Goal: Information Seeking & Learning: Learn about a topic

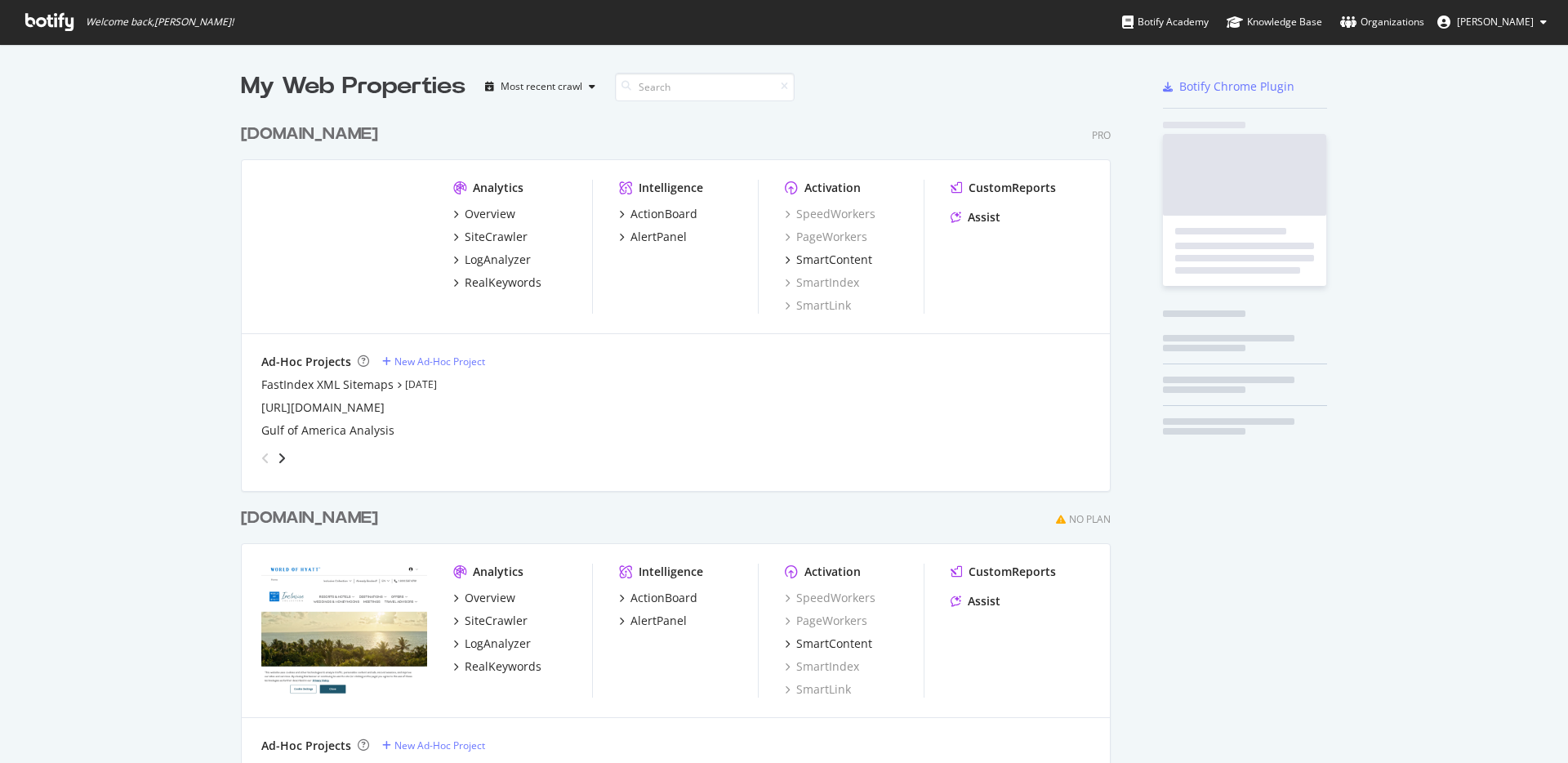
scroll to position [943, 871]
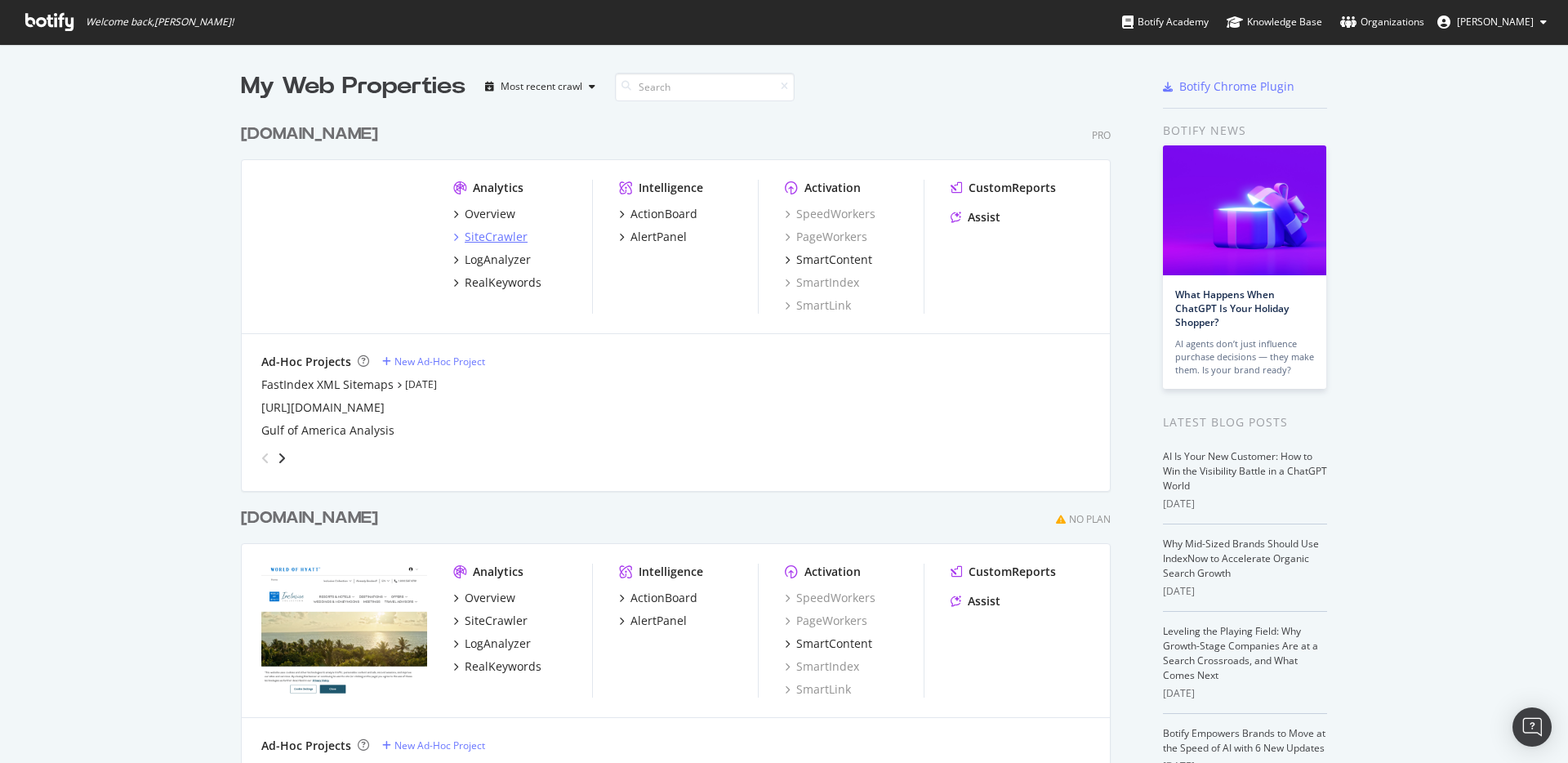
click at [501, 237] on div "SiteCrawler" at bounding box center [496, 237] width 63 height 16
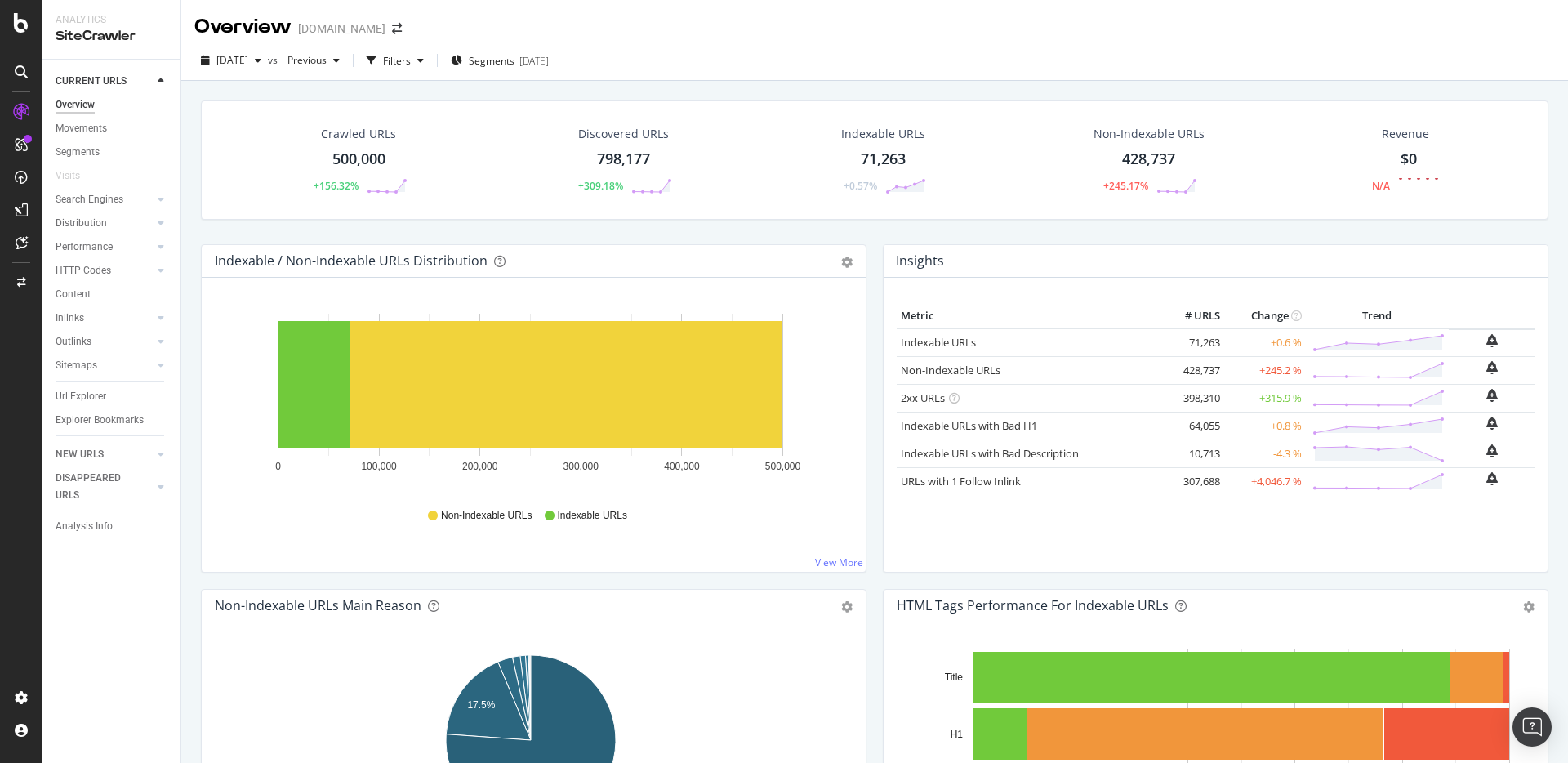
click at [87, 398] on div "Url Explorer" at bounding box center [81, 396] width 50 height 17
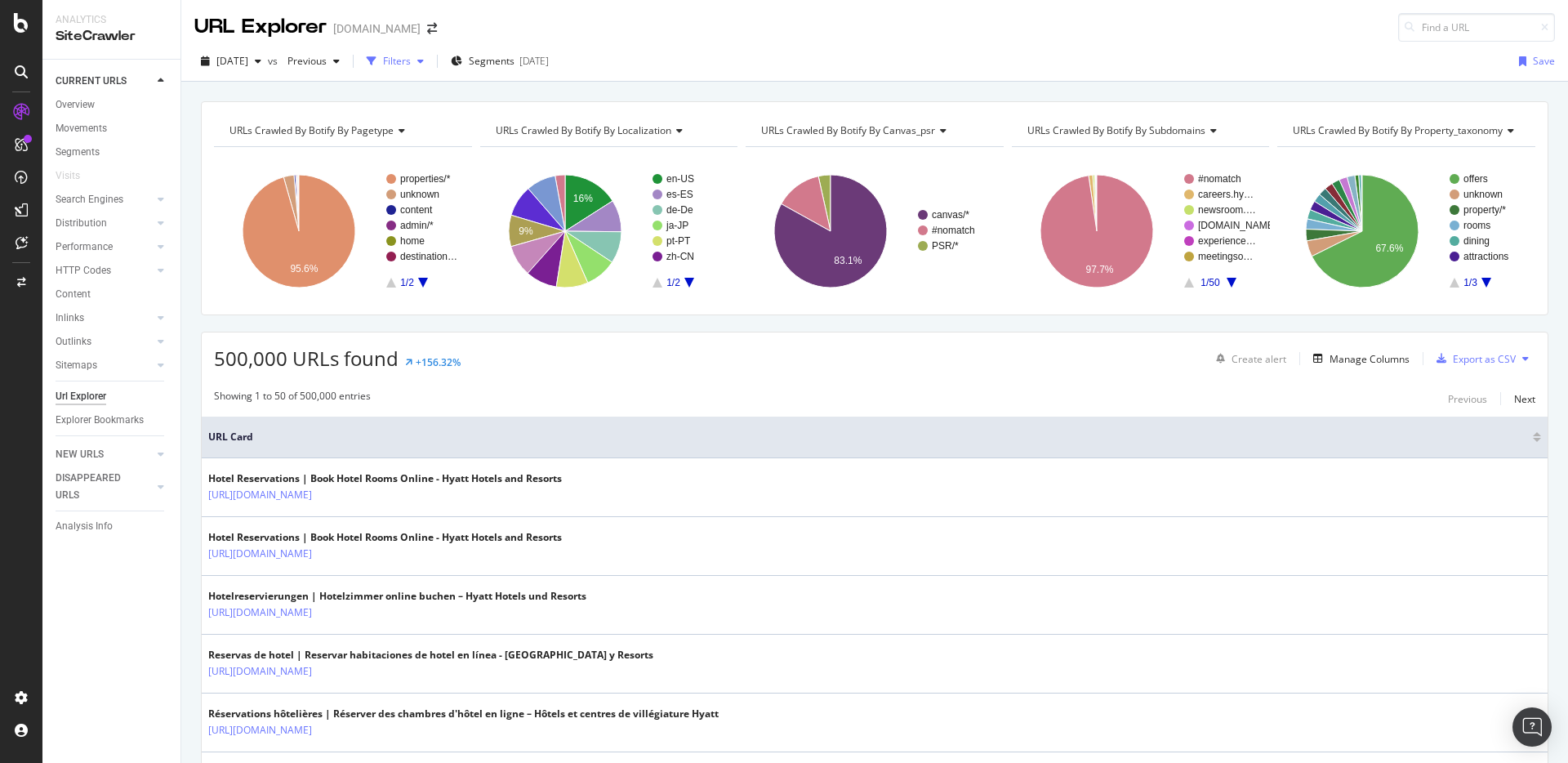
click at [411, 65] on div "Filters" at bounding box center [396, 60] width 28 height 13
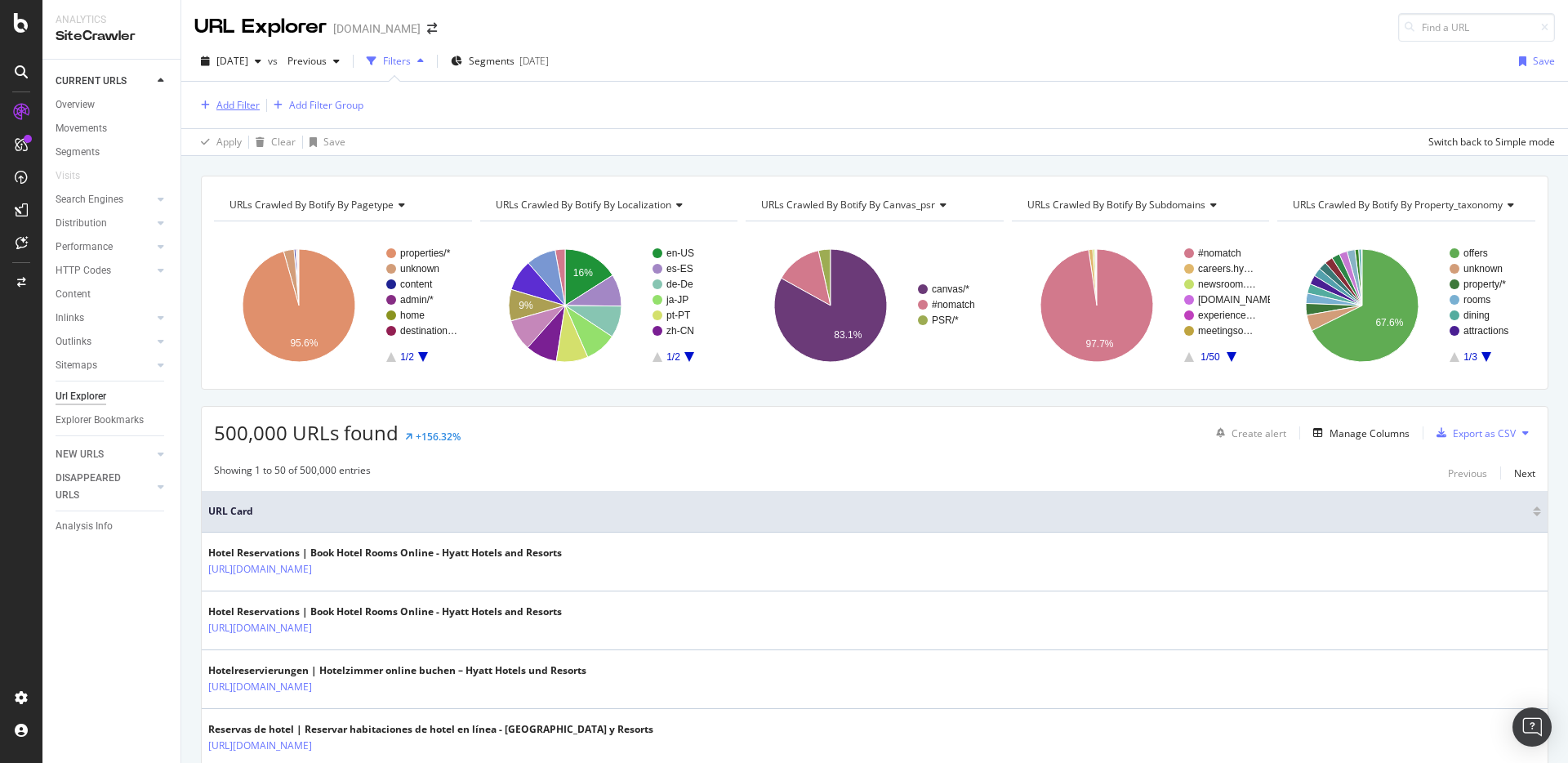
click at [224, 103] on div "Add Filter" at bounding box center [238, 104] width 43 height 13
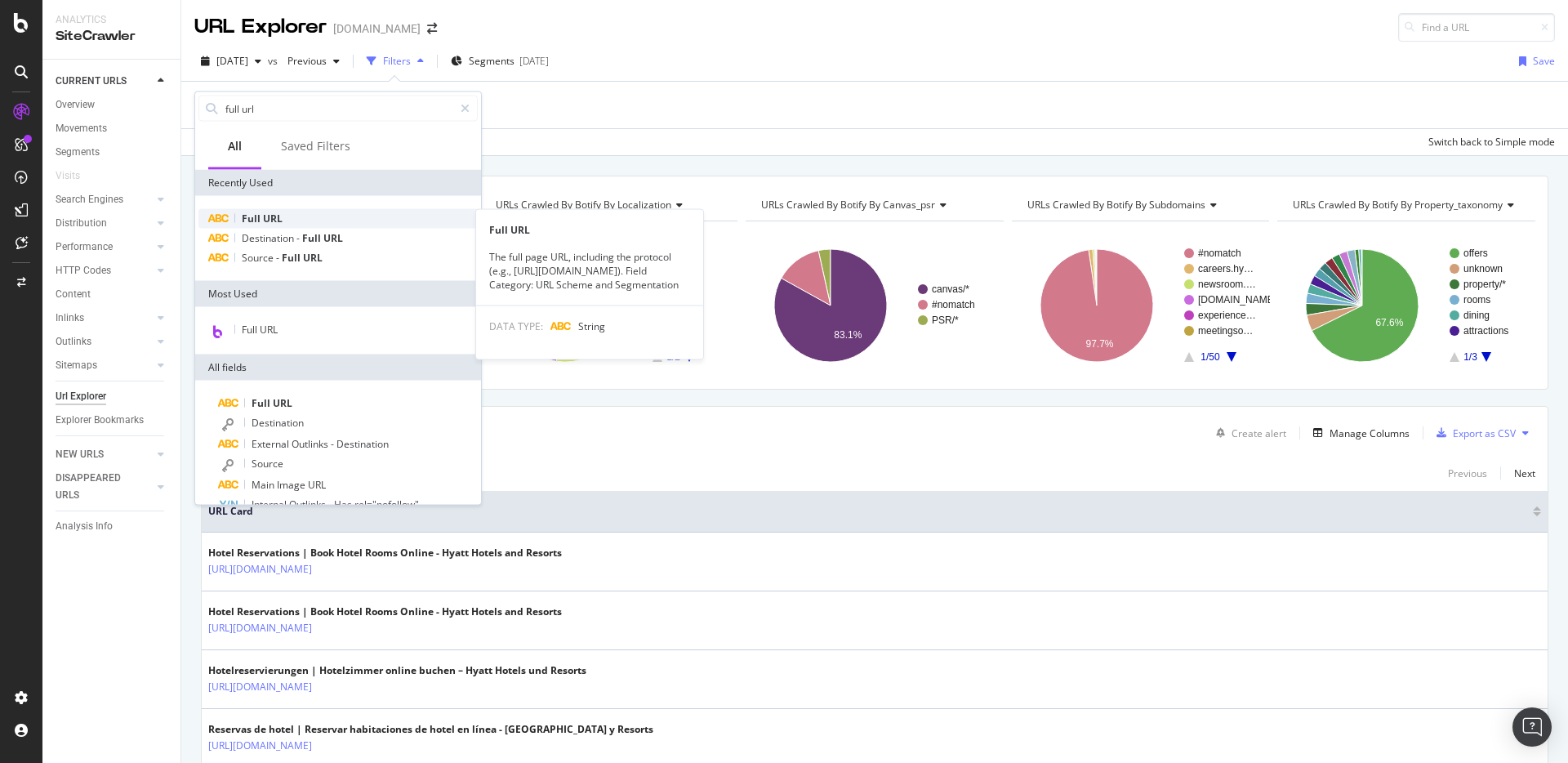
type input "full url"
click at [259, 212] on span "Full" at bounding box center [253, 218] width 22 height 13
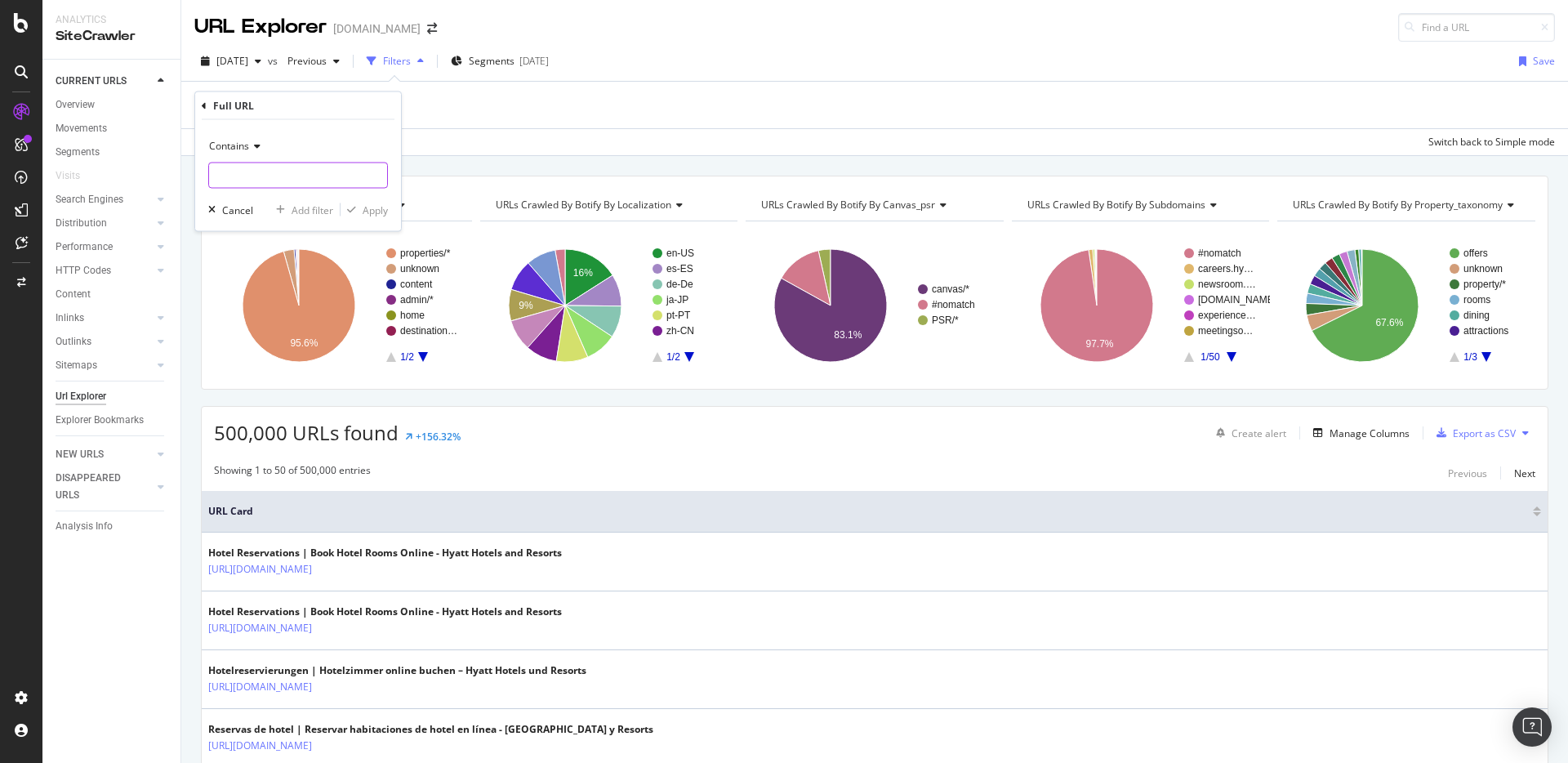
click at [274, 178] on input "text" at bounding box center [298, 175] width 178 height 26
paste input ".[DOMAIN_NAME]"
type input ".[DOMAIN_NAME]"
click at [384, 217] on button "Apply" at bounding box center [364, 210] width 48 height 16
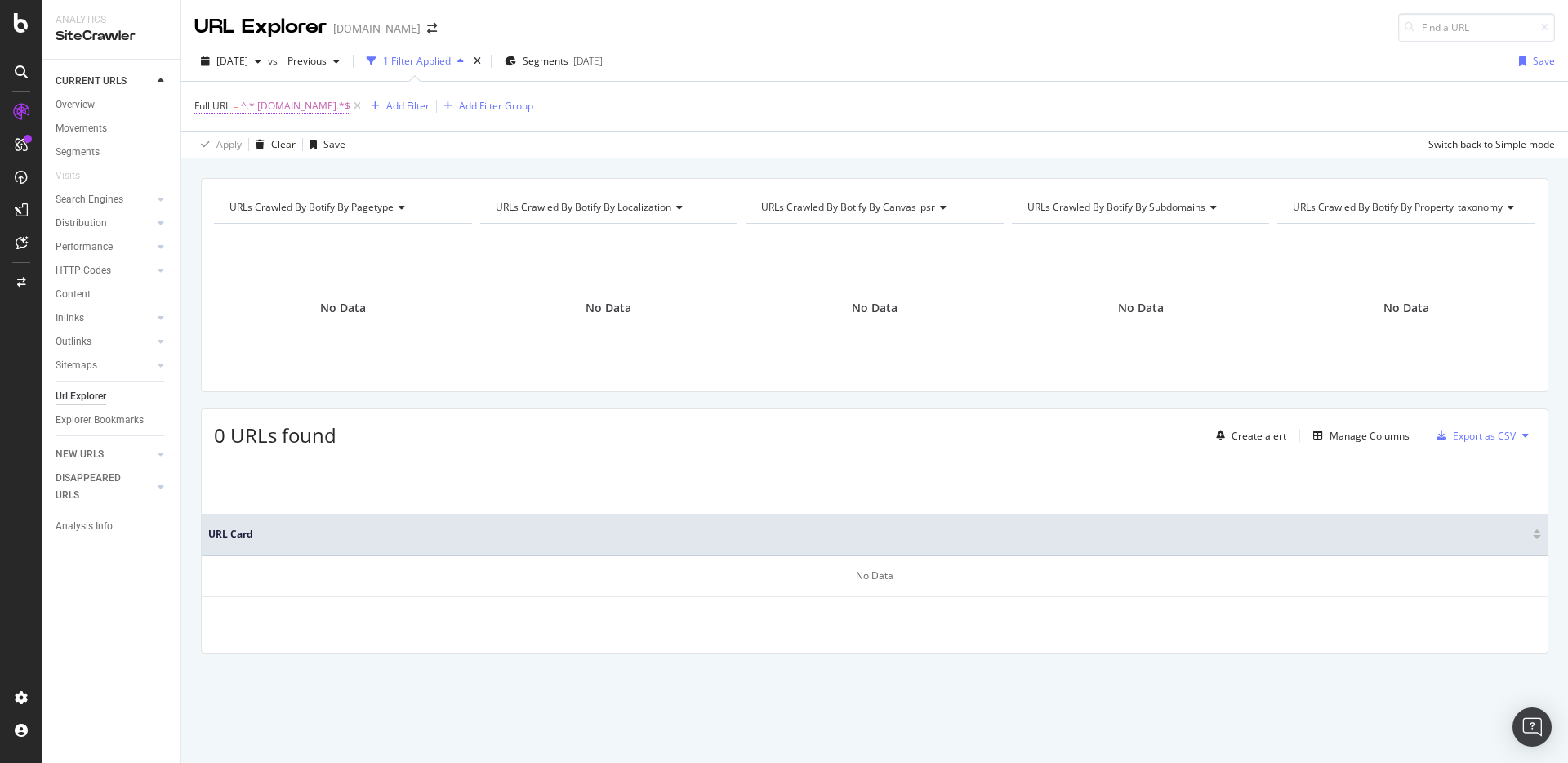
click at [336, 114] on span "^.*.[DOMAIN_NAME].*$" at bounding box center [296, 107] width 109 height 23
click at [320, 182] on input ".[DOMAIN_NAME]" at bounding box center [286, 173] width 154 height 26
paste input "ndaz"
type input ".[DOMAIN_NAME]"
click at [378, 209] on div "Apply" at bounding box center [375, 208] width 25 height 13
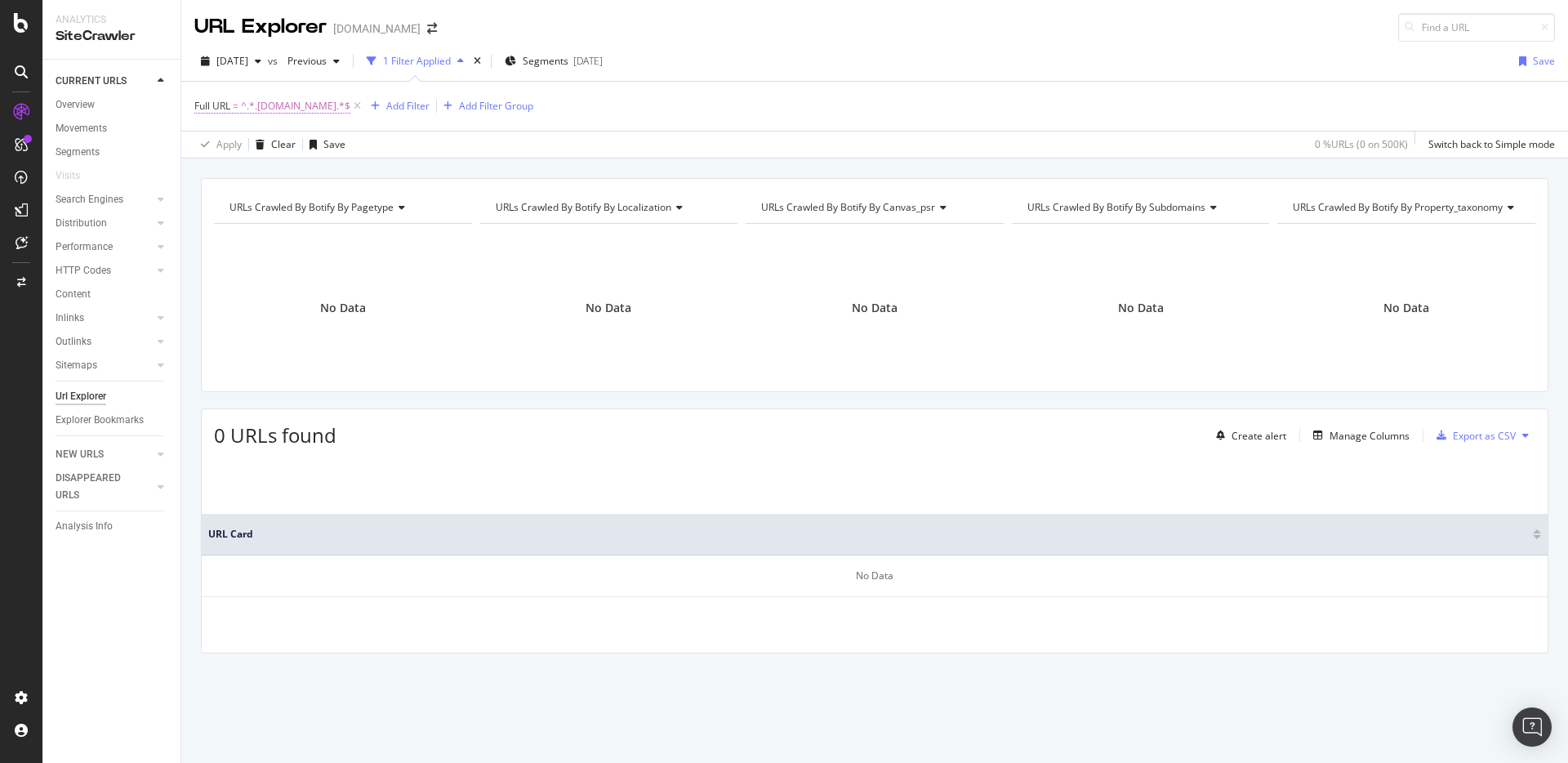
click at [288, 109] on span "^.*.[DOMAIN_NAME].*$" at bounding box center [296, 107] width 109 height 23
click at [321, 180] on input ".[DOMAIN_NAME]" at bounding box center [286, 173] width 154 height 26
type input "[DOMAIN_NAME]"
click at [361, 216] on div "Contains [DOMAIN_NAME] Cancel Add filter Apply" at bounding box center [299, 174] width 206 height 111
click at [365, 212] on div "Apply" at bounding box center [375, 208] width 25 height 13
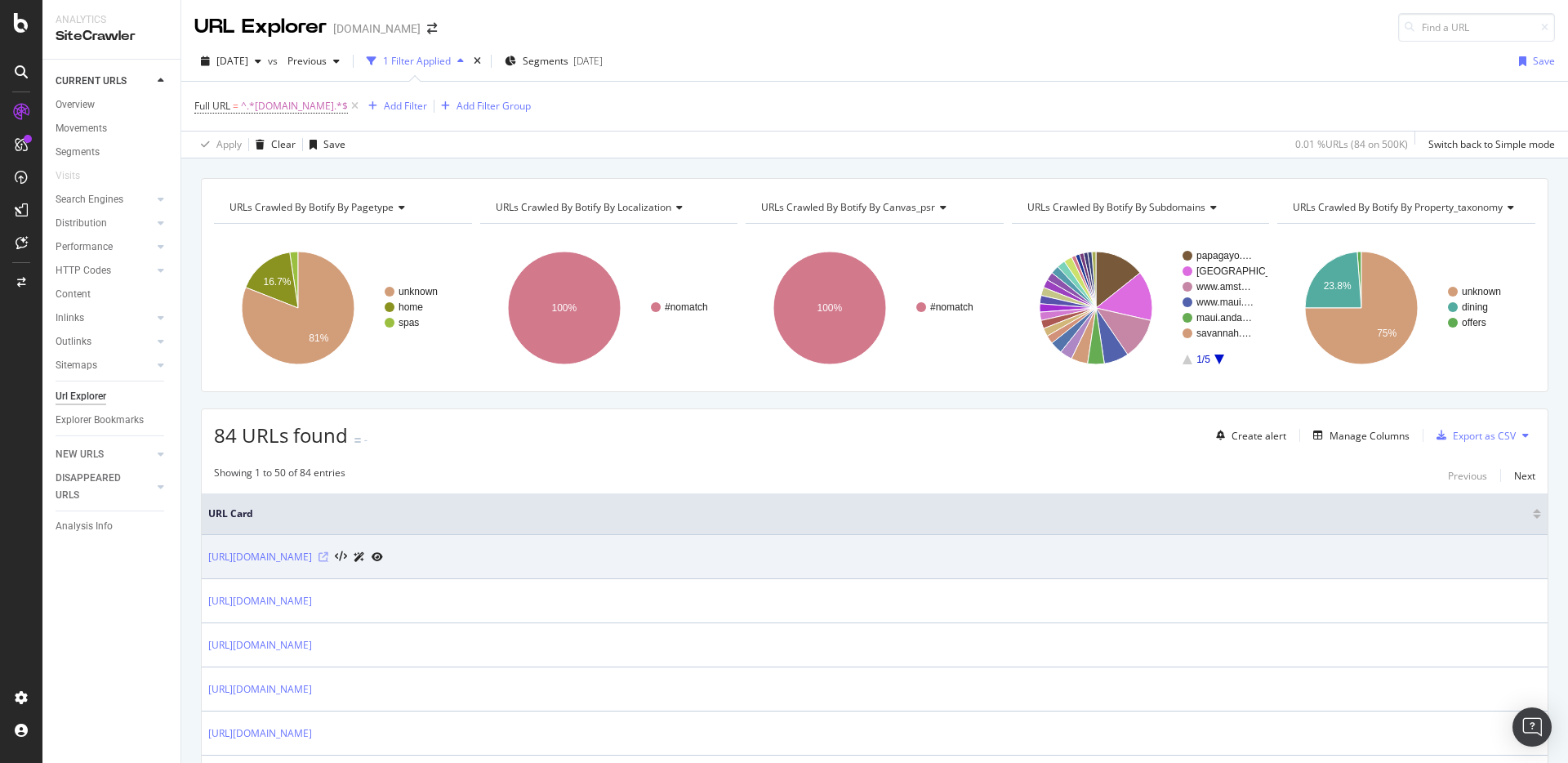
click at [328, 558] on icon at bounding box center [323, 557] width 10 height 10
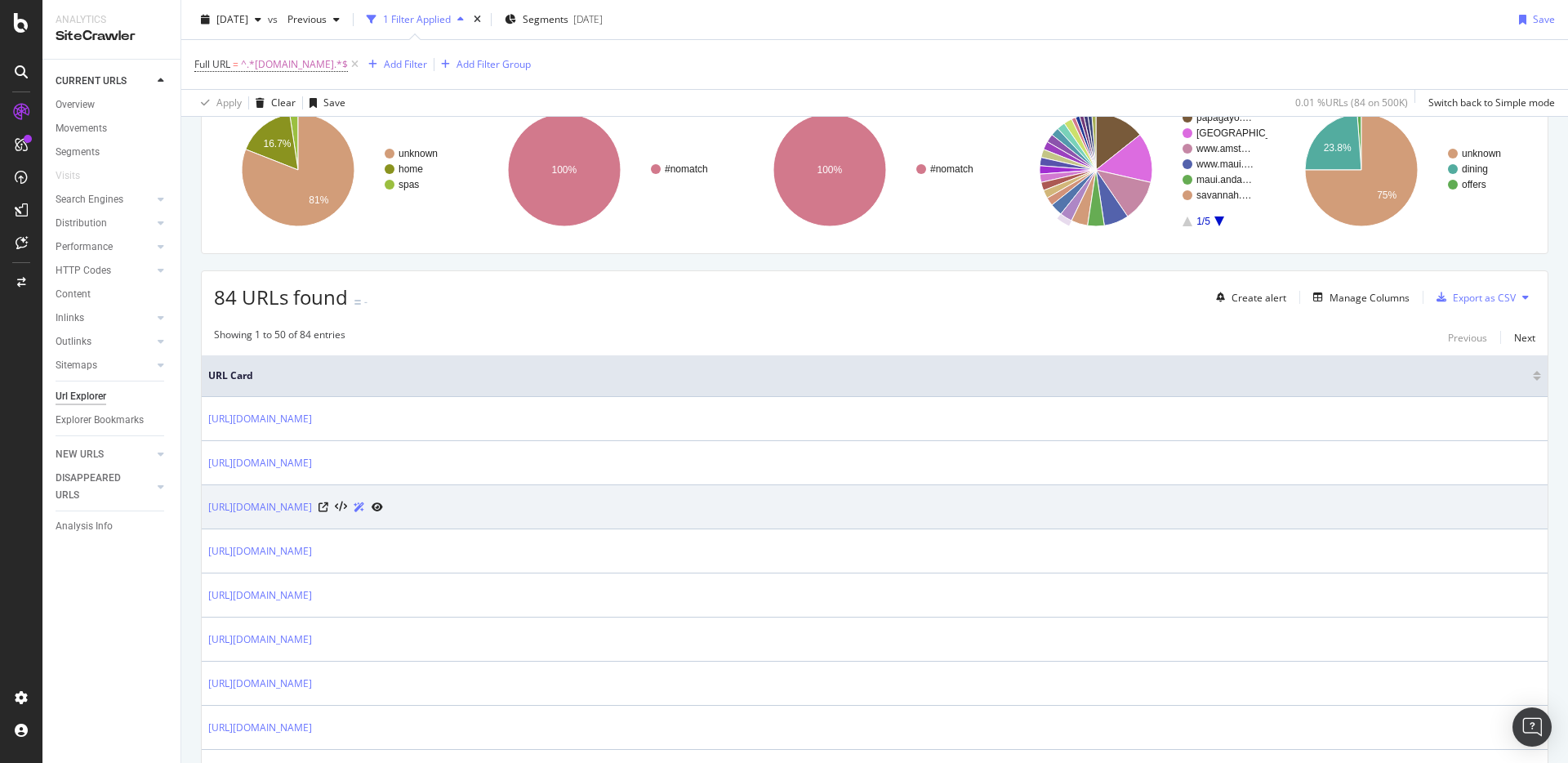
scroll to position [138, 0]
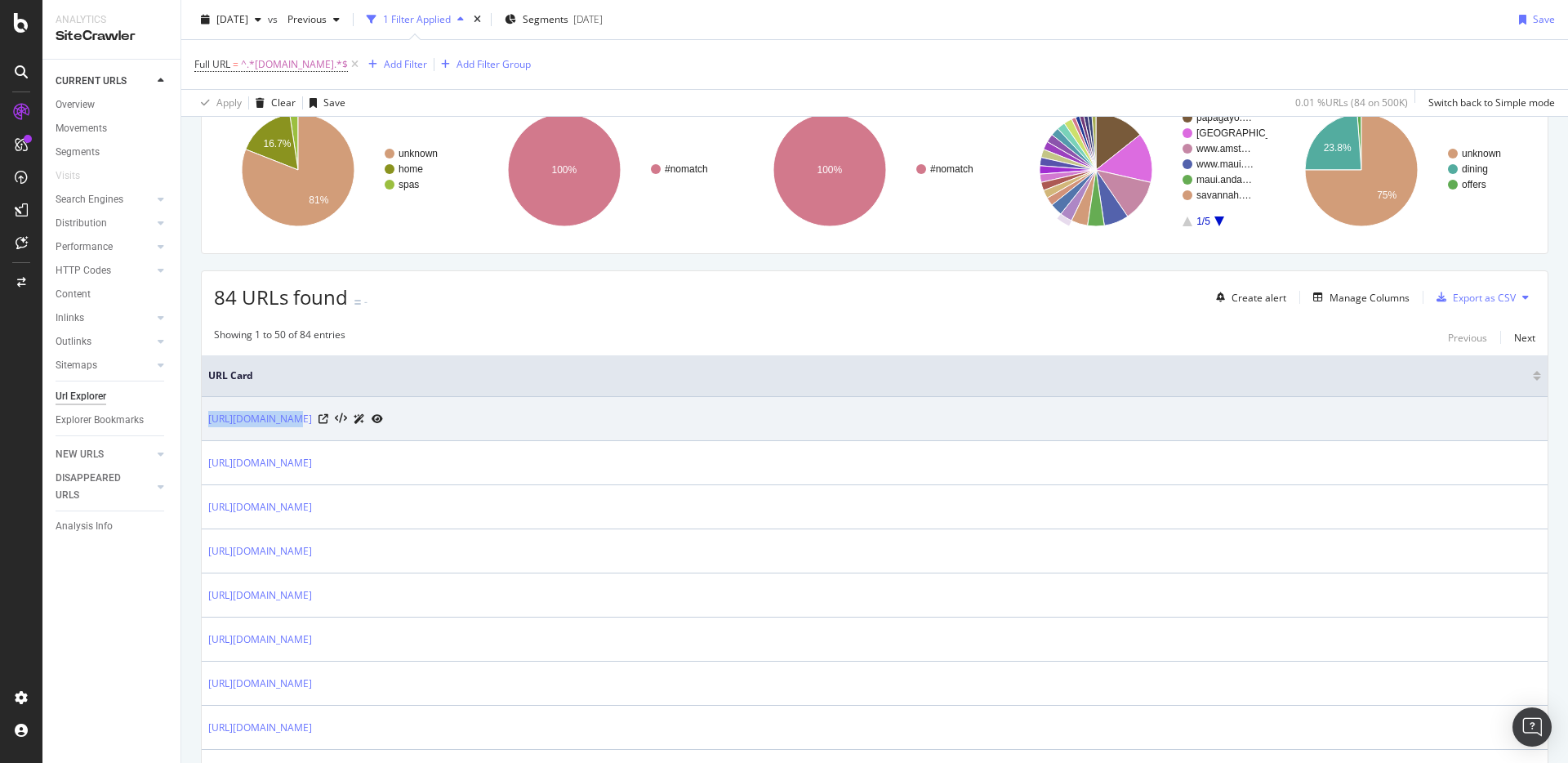
drag, startPoint x: 455, startPoint y: 419, endPoint x: 206, endPoint y: 418, distance: 249.0
click at [206, 418] on td "[URL][DOMAIN_NAME]" at bounding box center [874, 419] width 1346 height 44
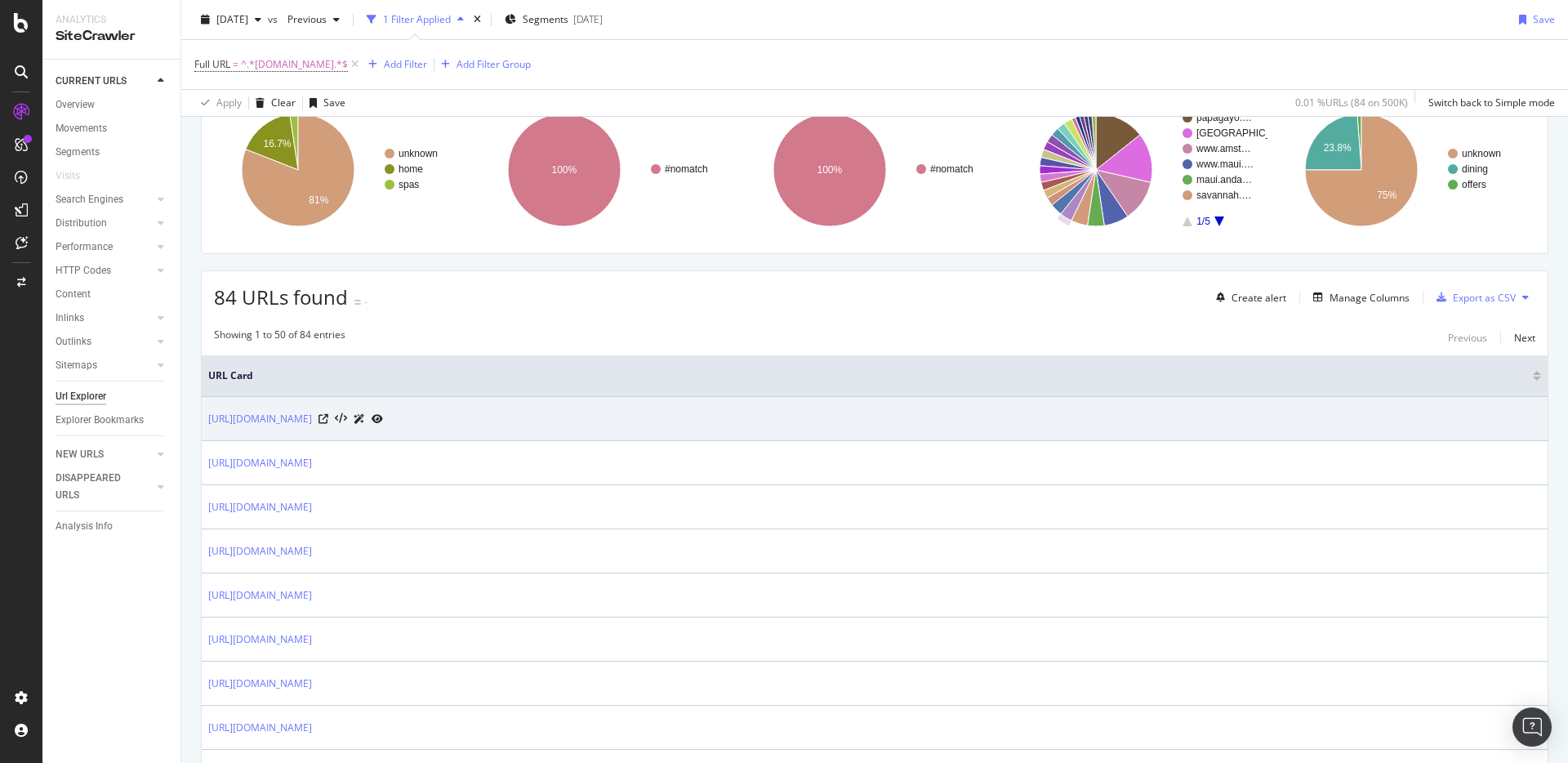
drag, startPoint x: 206, startPoint y: 416, endPoint x: 458, endPoint y: 417, distance: 252.0
click at [458, 417] on td "[URL][DOMAIN_NAME]" at bounding box center [874, 419] width 1346 height 44
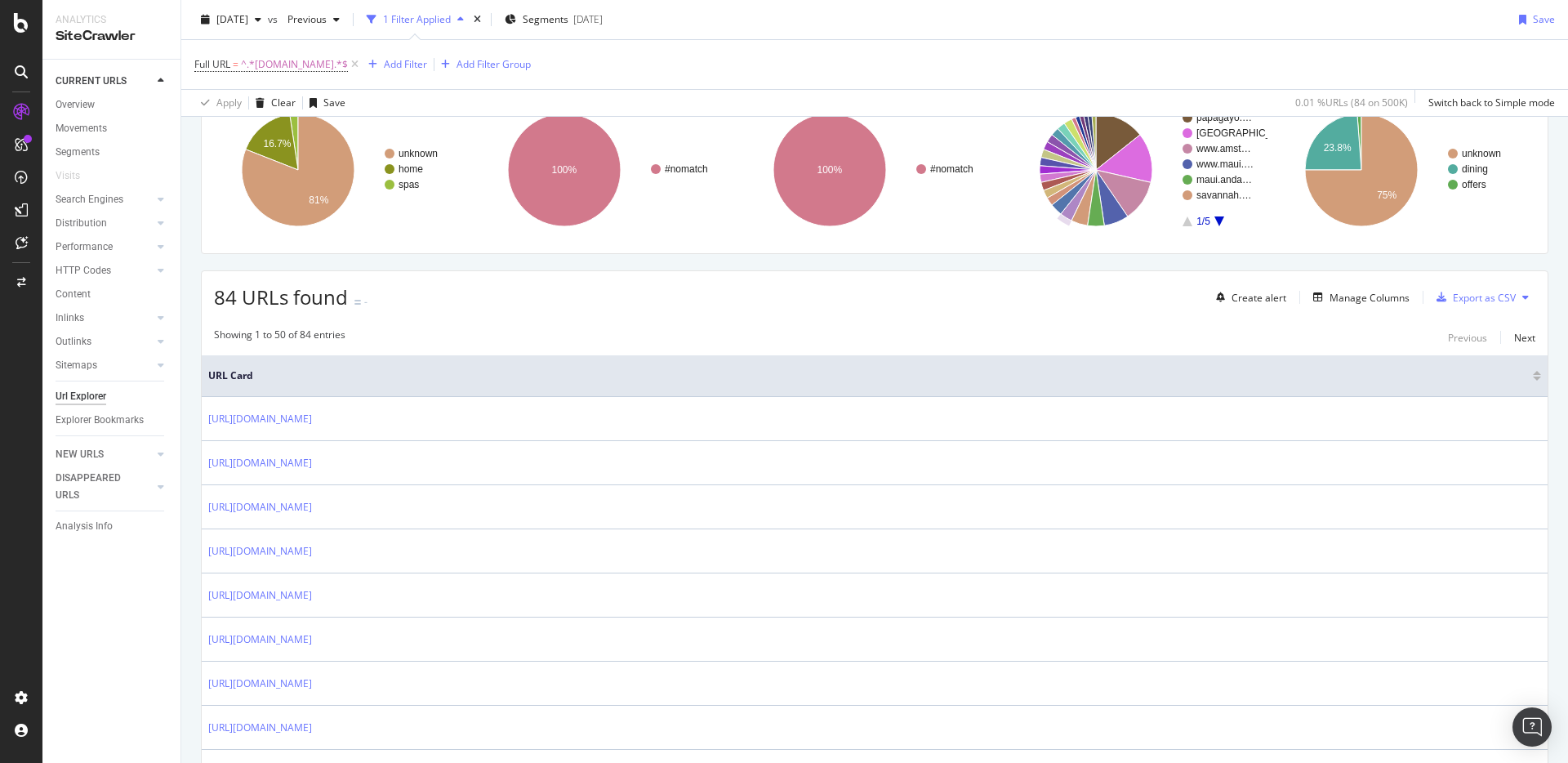
copy link "[URL][DOMAIN_NAME]"
click at [81, 238] on div "RealKeywords" at bounding box center [96, 242] width 73 height 16
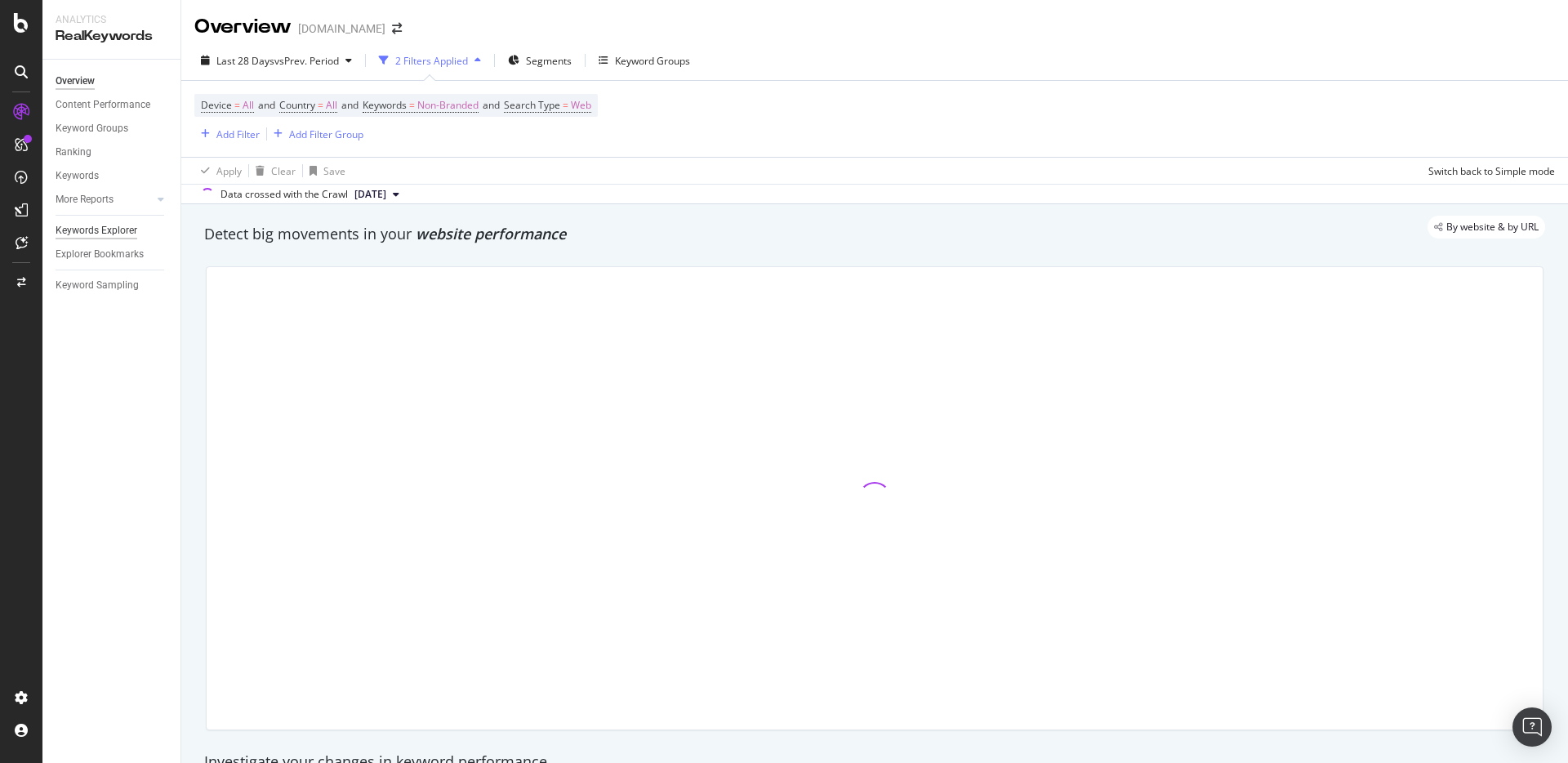
click at [96, 234] on div "Keywords Explorer" at bounding box center [96, 230] width 82 height 17
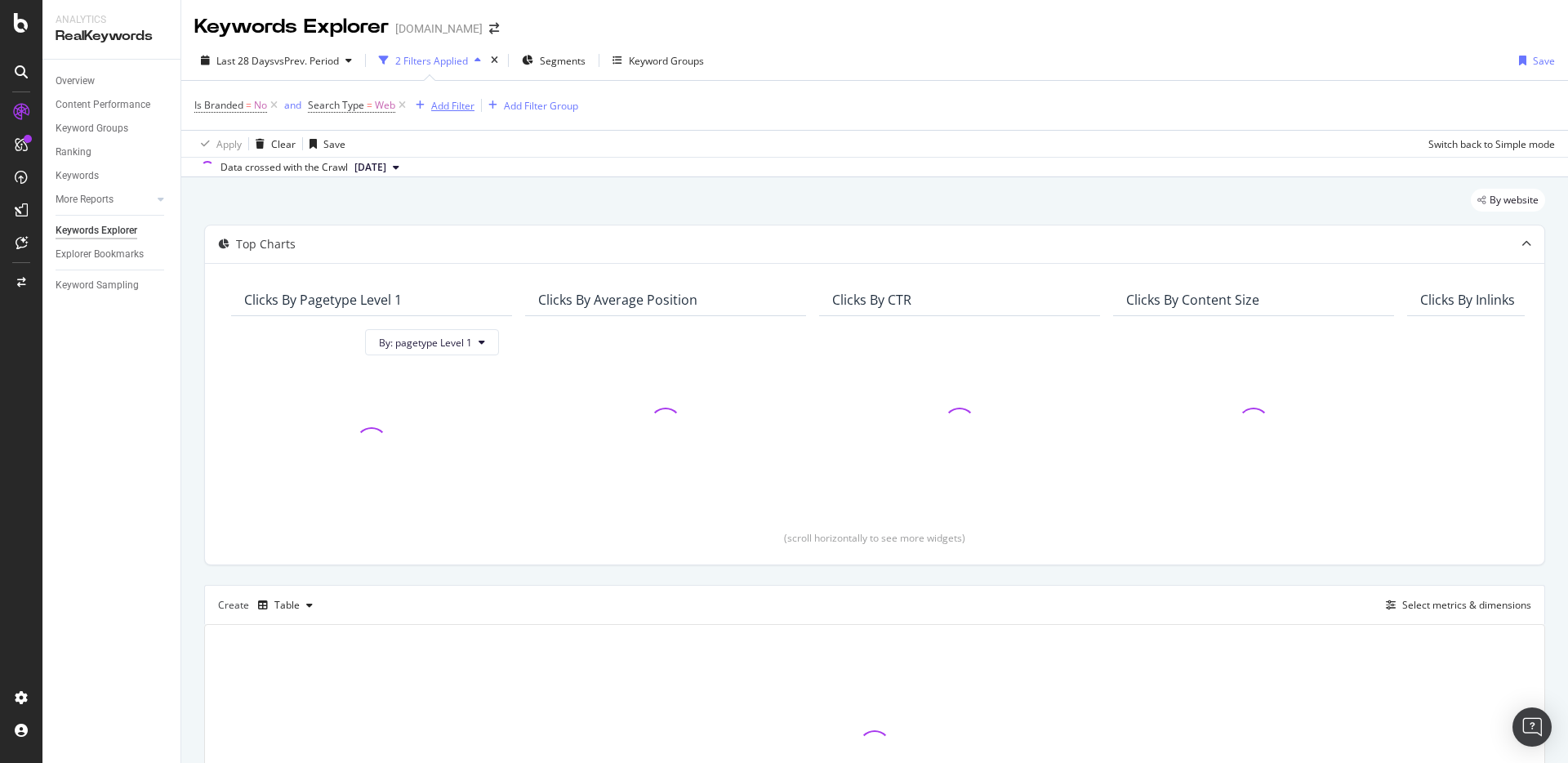
click at [445, 104] on div "Add Filter" at bounding box center [453, 105] width 43 height 13
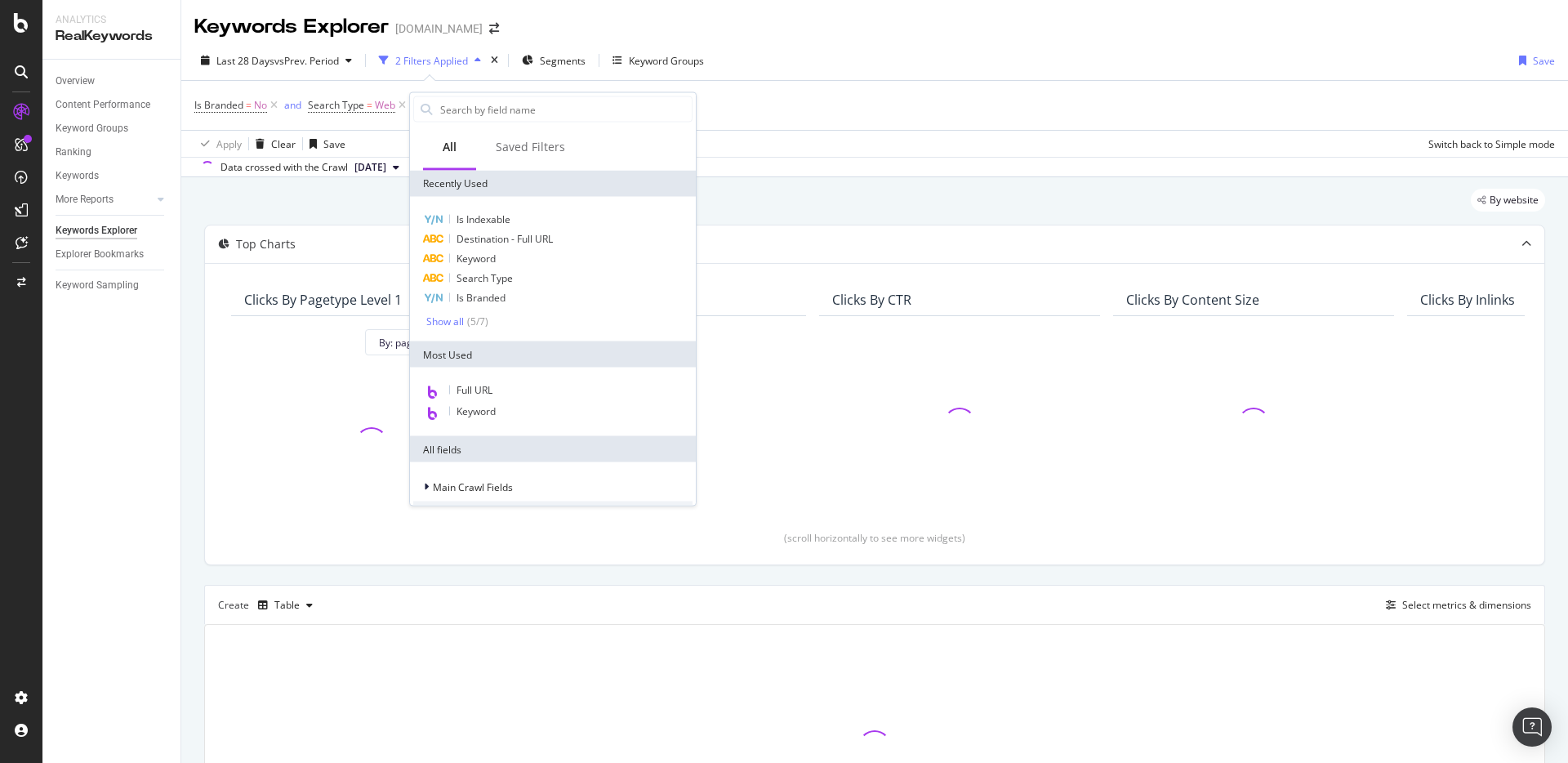
click at [803, 141] on div "Apply Clear Save Switch back to Simple mode" at bounding box center [874, 143] width 1386 height 27
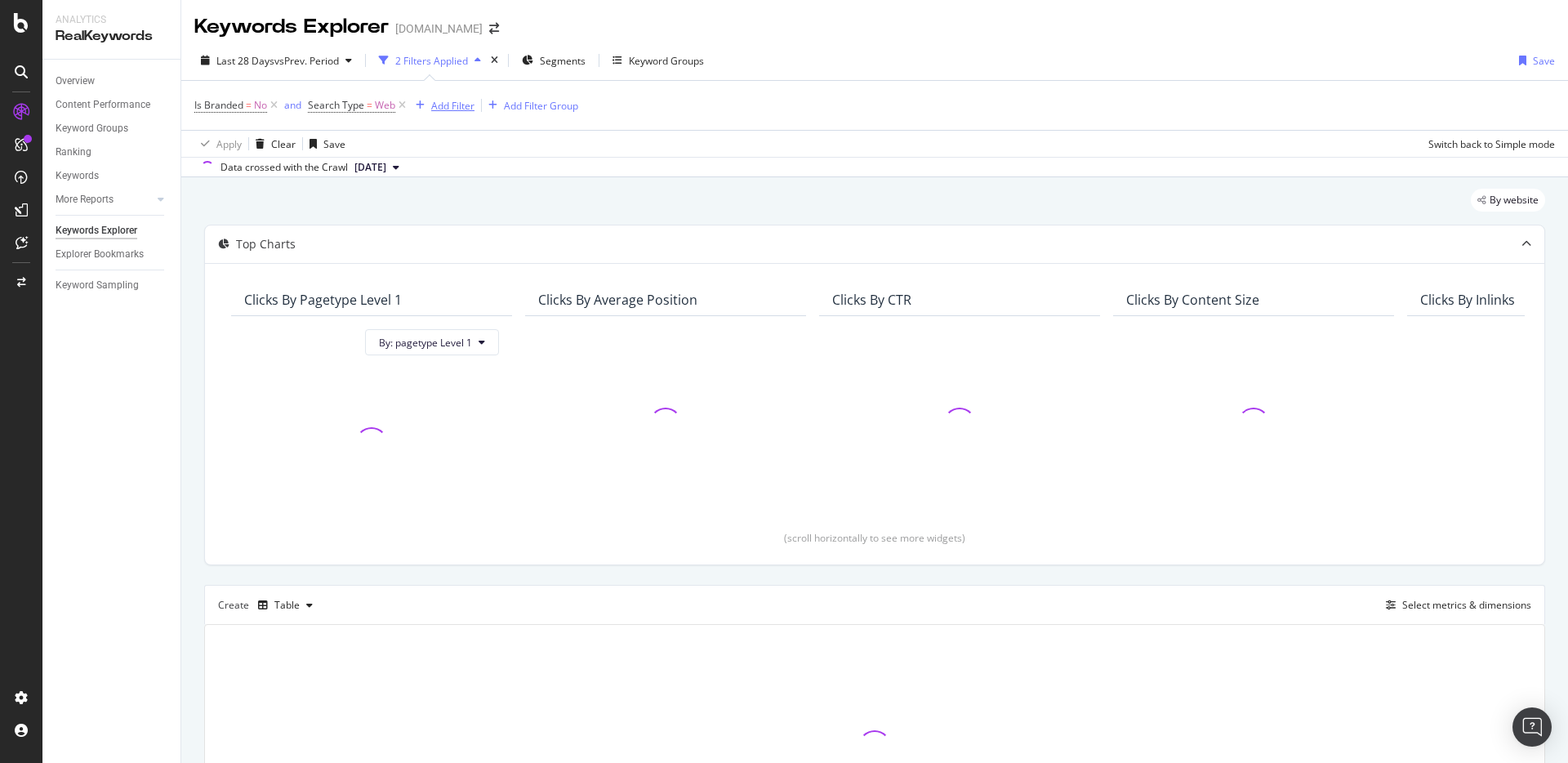
click at [452, 105] on div "Add Filter" at bounding box center [453, 105] width 43 height 13
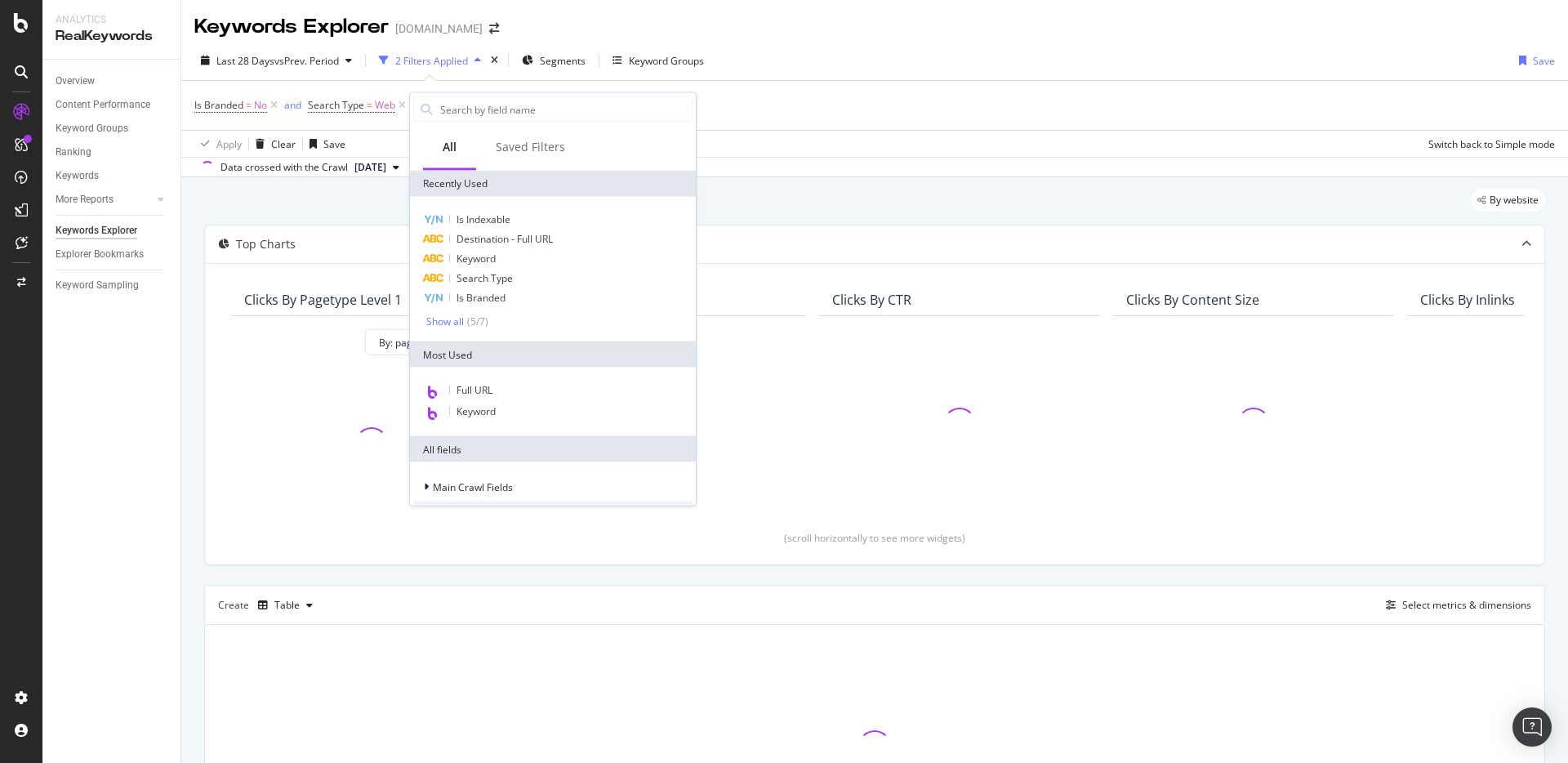
click at [720, 194] on div "By website" at bounding box center [874, 206] width 1340 height 36
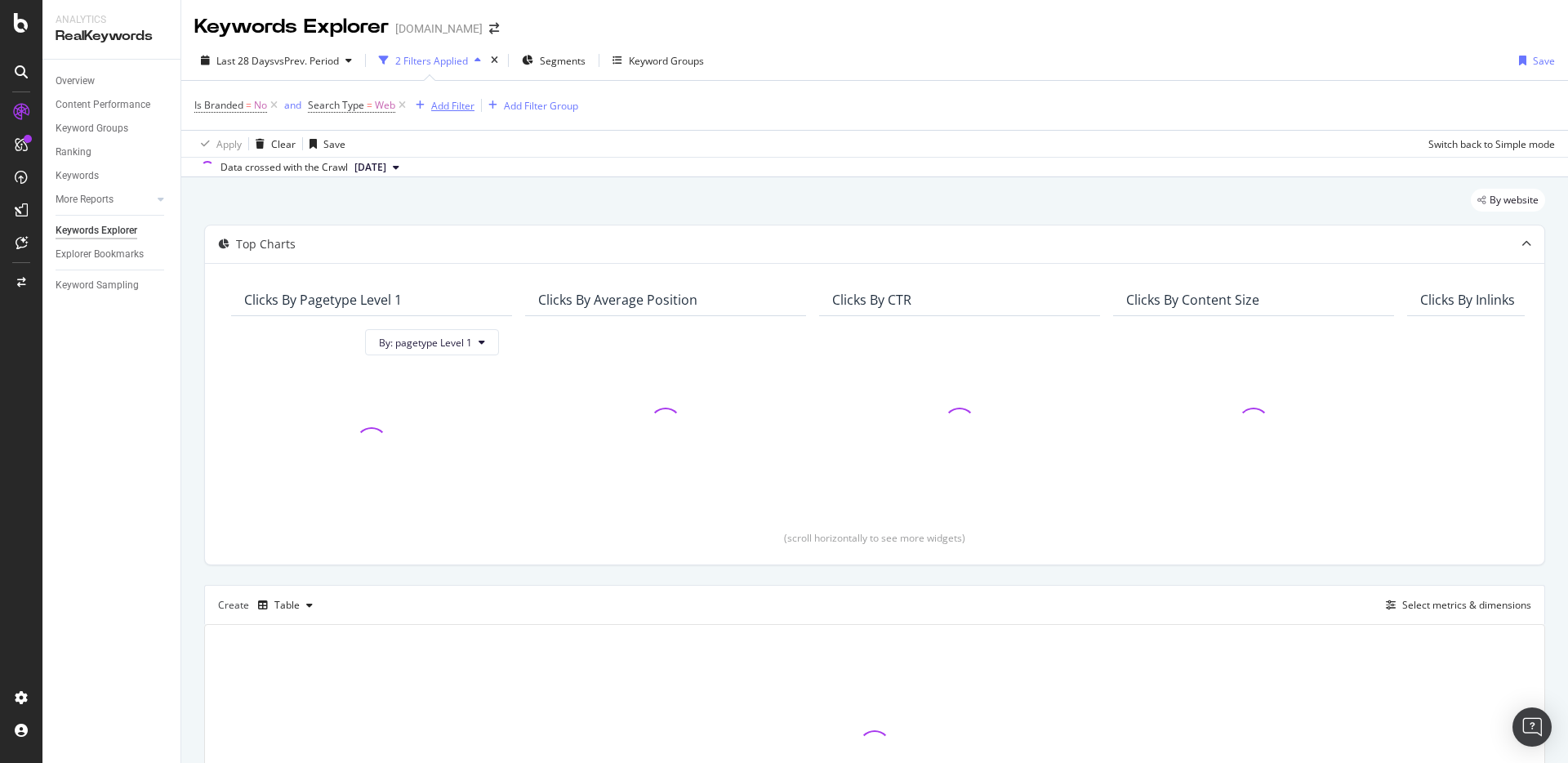
click at [462, 110] on div "Add Filter" at bounding box center [453, 105] width 43 height 13
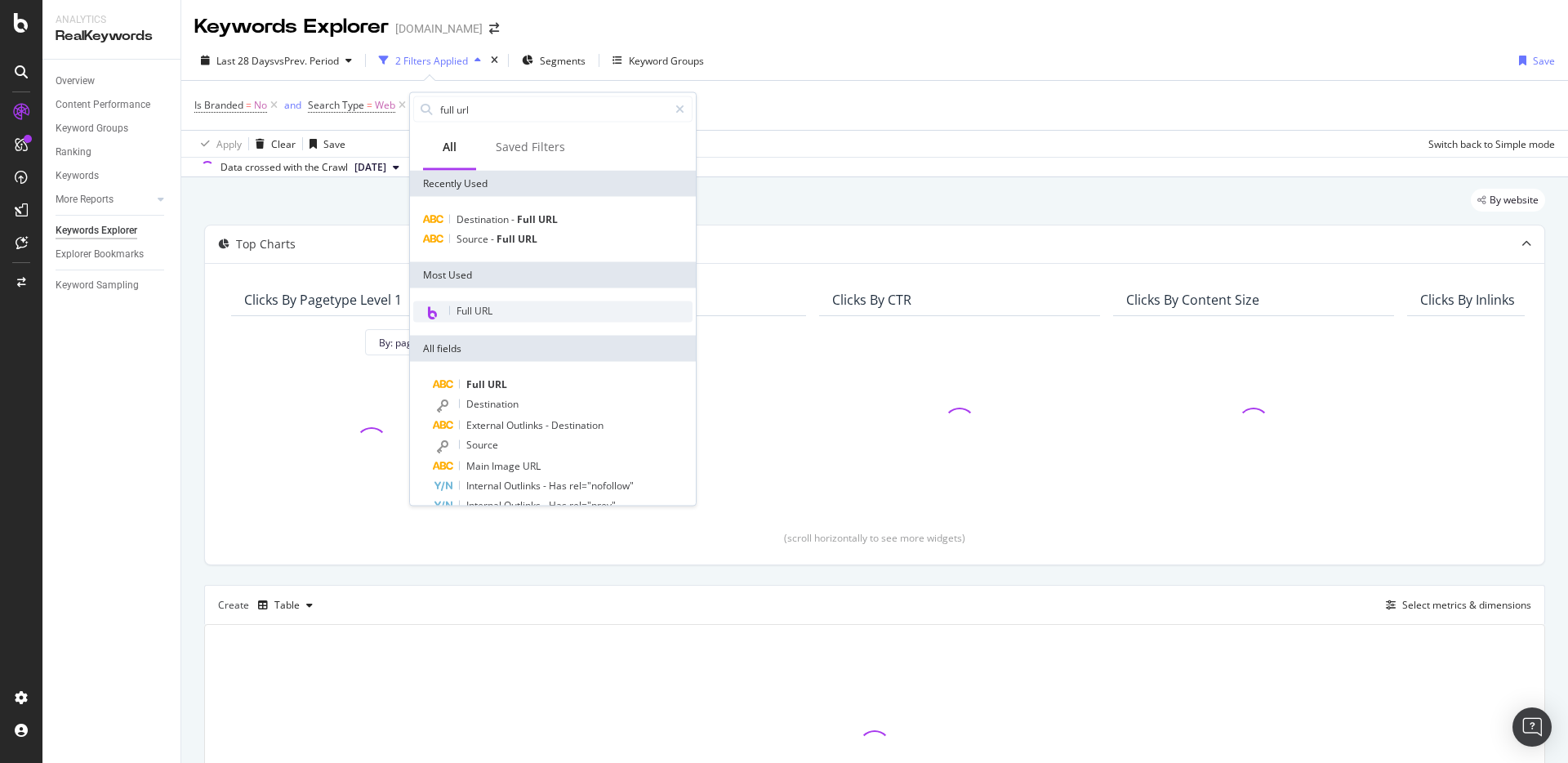
type input "full url"
click at [480, 303] on div "Full URL" at bounding box center [552, 312] width 279 height 22
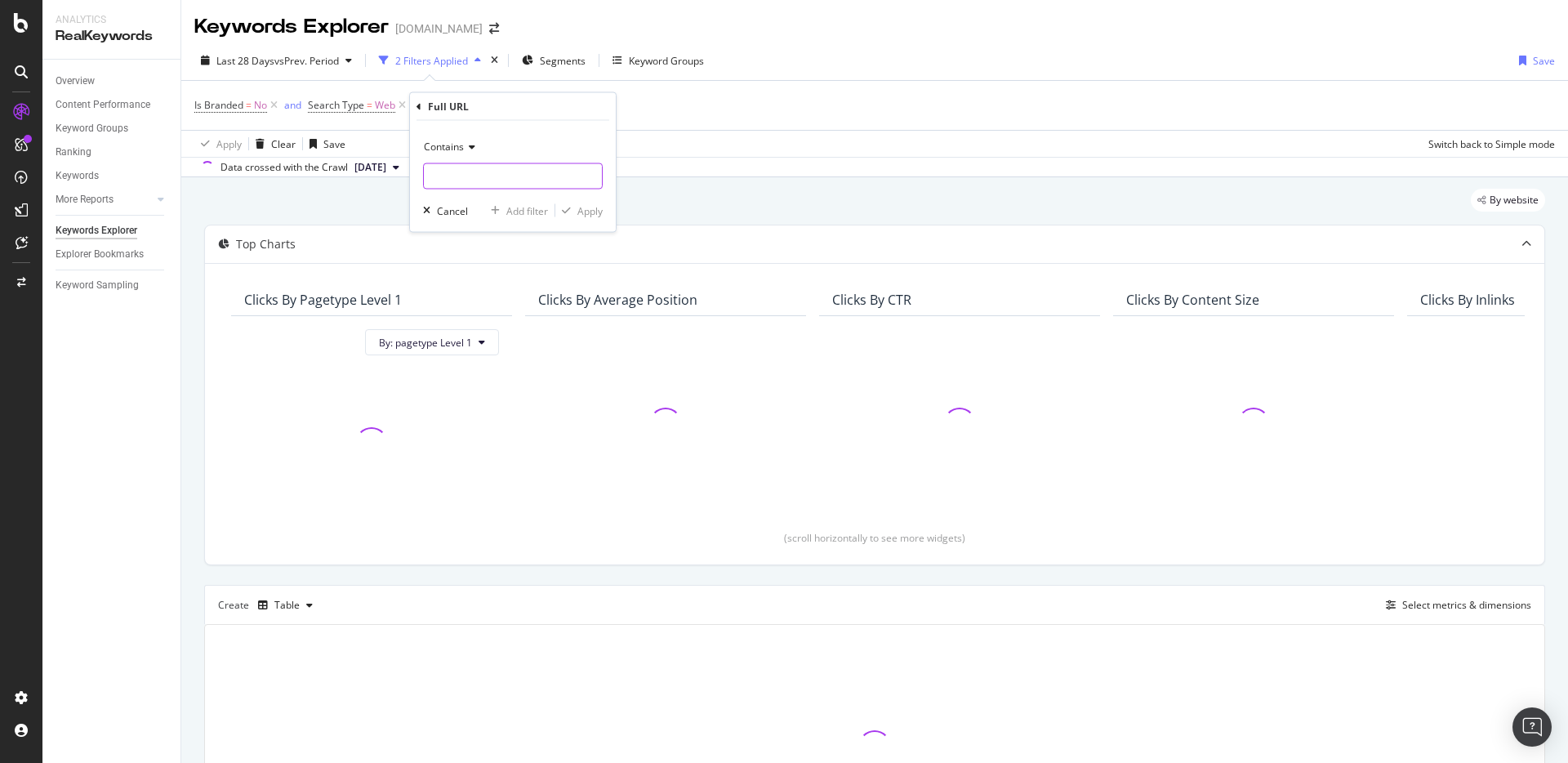
click at [472, 180] on input "text" at bounding box center [513, 176] width 178 height 26
type input "[DOMAIN_NAME]"
click at [572, 206] on div "button" at bounding box center [566, 211] width 22 height 10
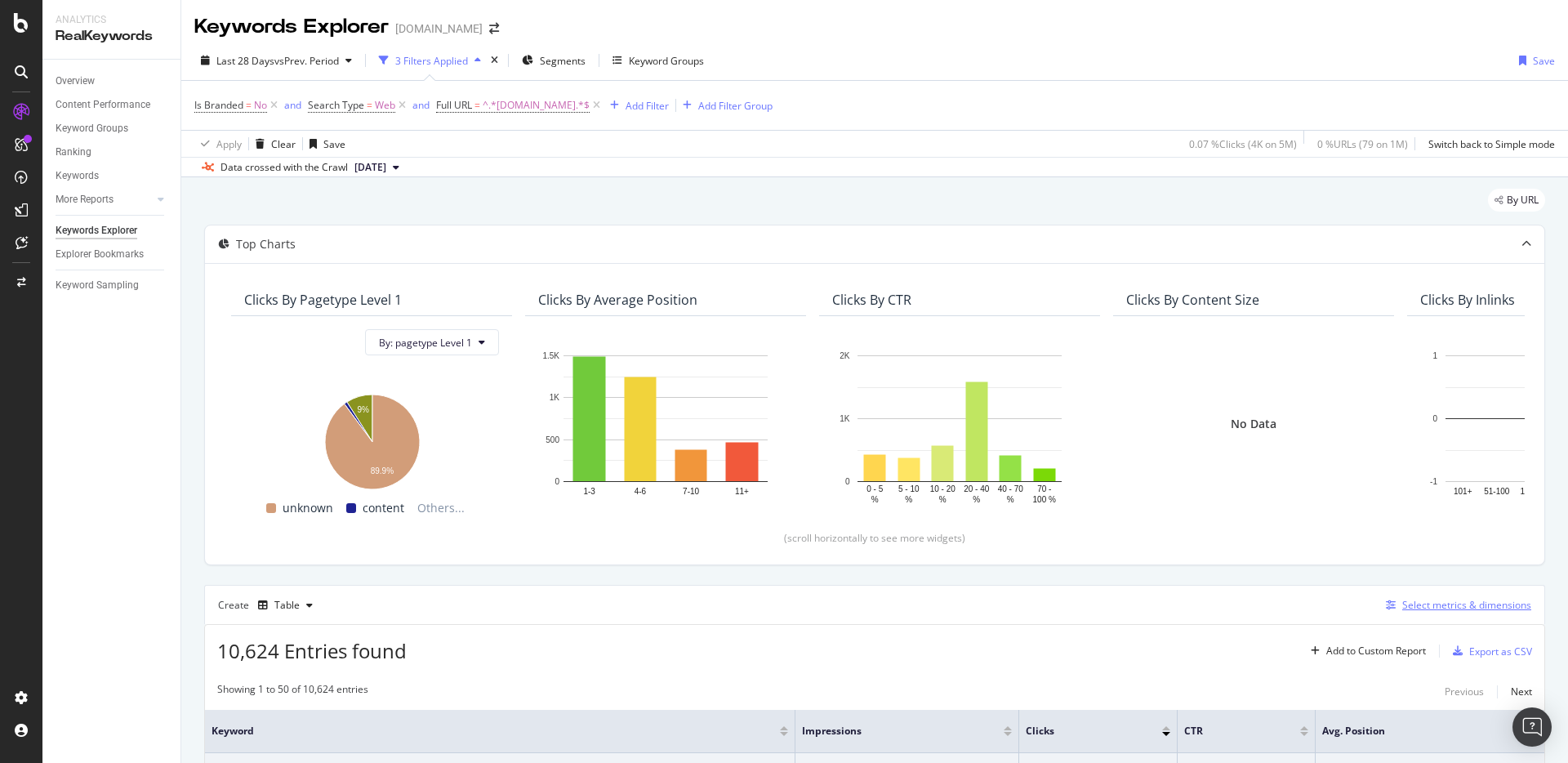
click at [1445, 608] on div "Select metrics & dimensions" at bounding box center [1467, 604] width 129 height 13
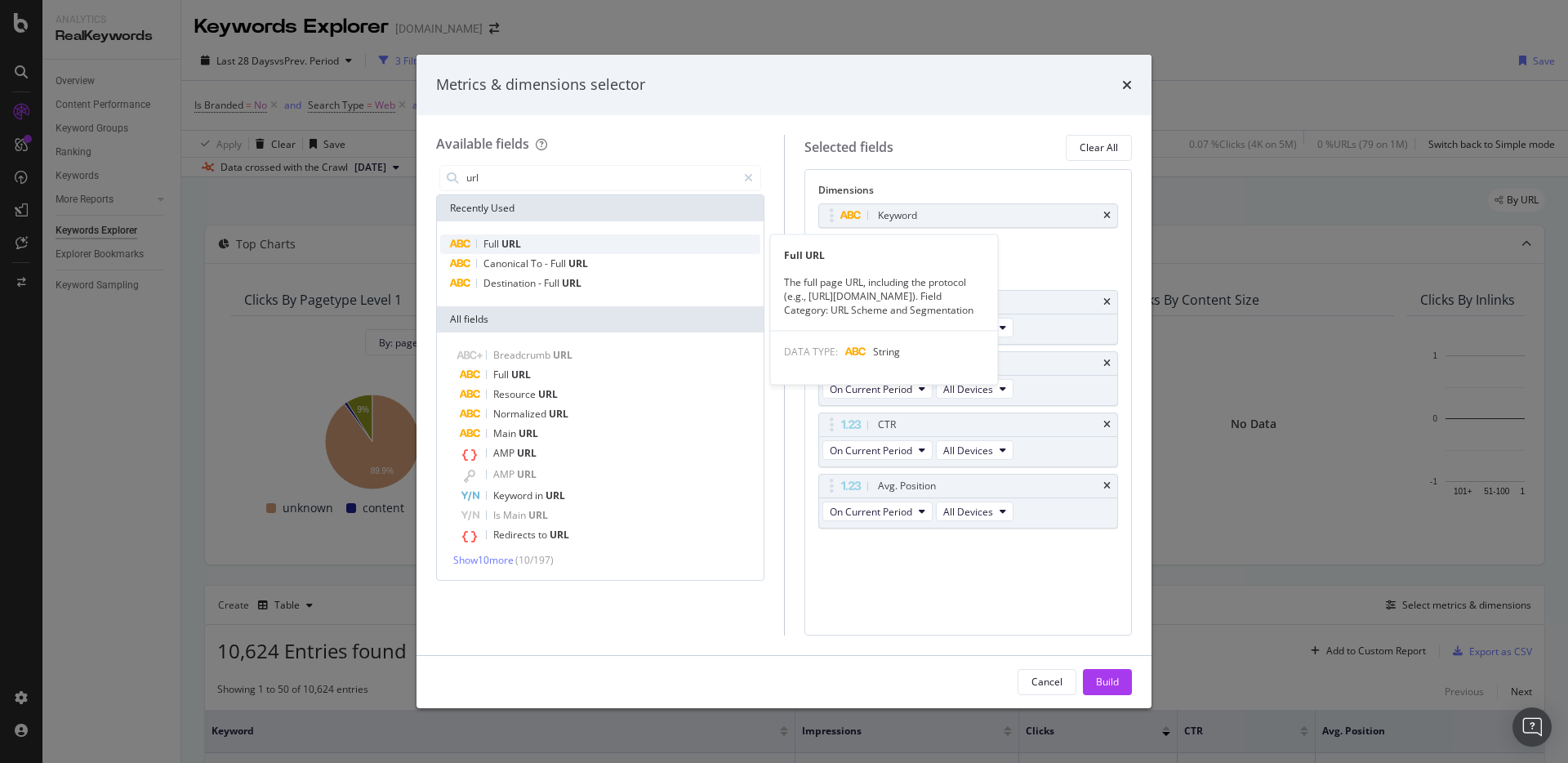
type input "url"
click at [547, 243] on div "Full URL" at bounding box center [600, 244] width 320 height 20
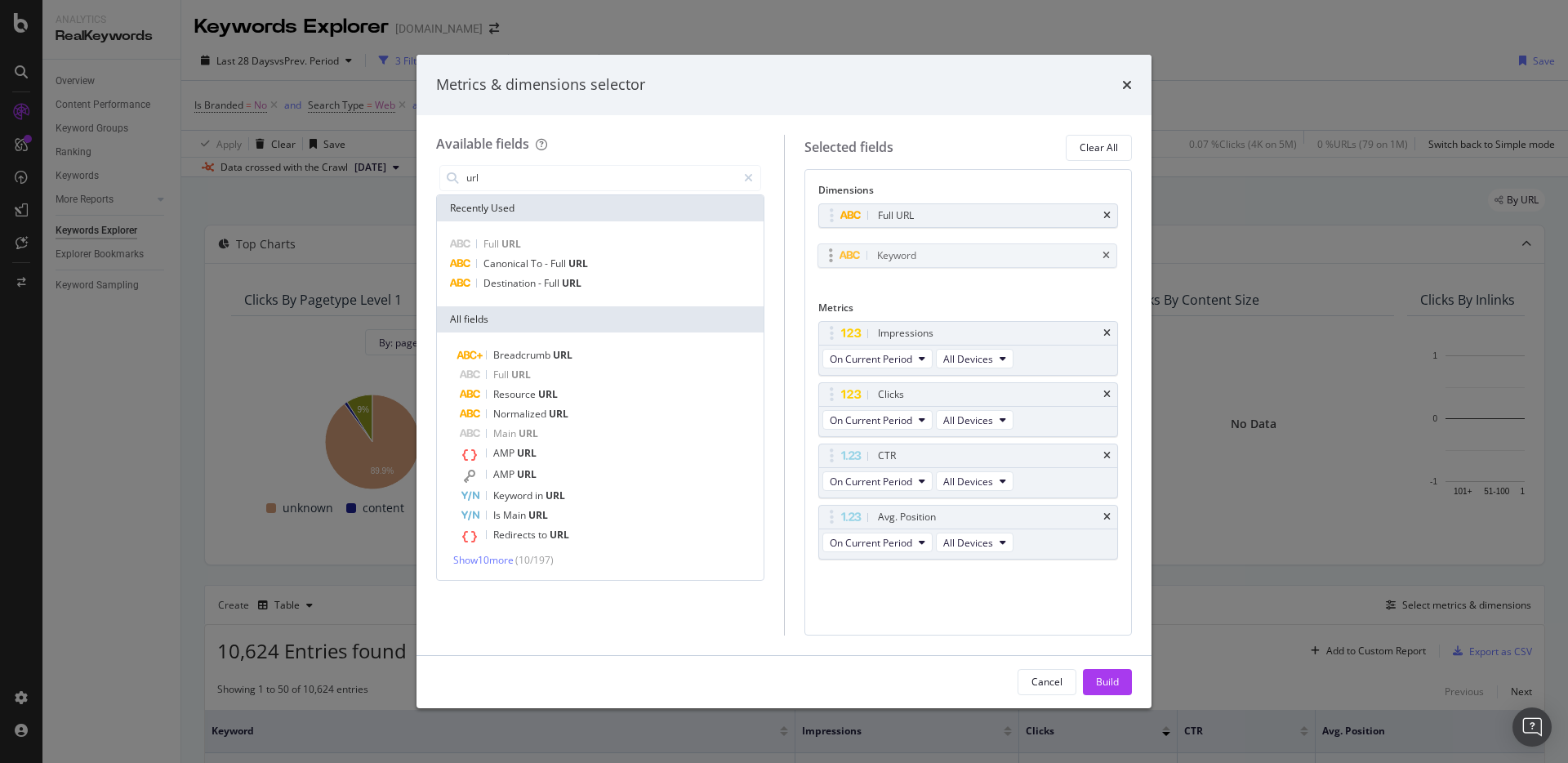
drag, startPoint x: 1007, startPoint y: 216, endPoint x: 1006, endPoint y: 256, distance: 40.0
click at [567, 176] on input "url" at bounding box center [600, 178] width 272 height 24
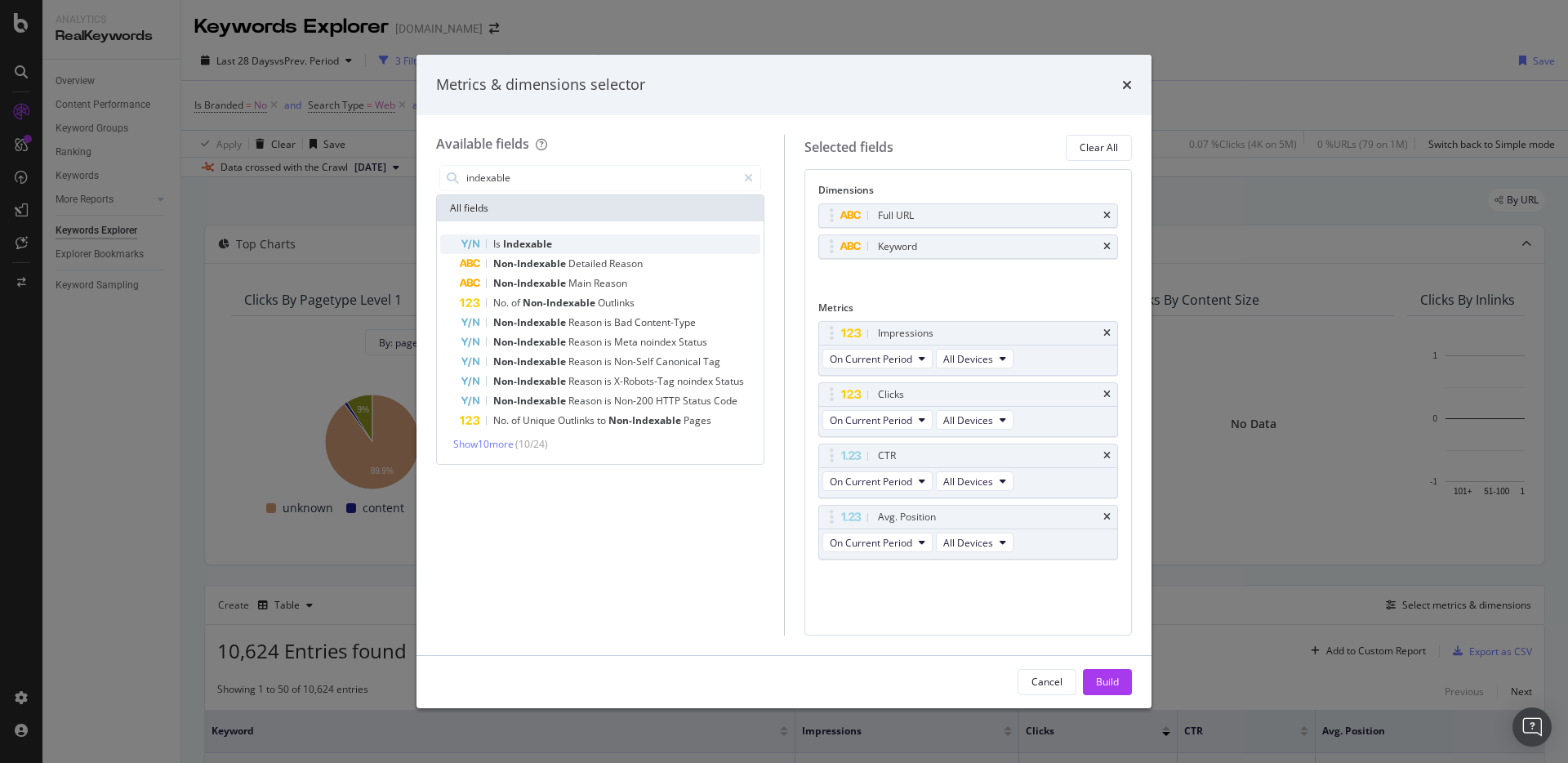
click at [527, 238] on span "Indexable" at bounding box center [527, 243] width 49 height 13
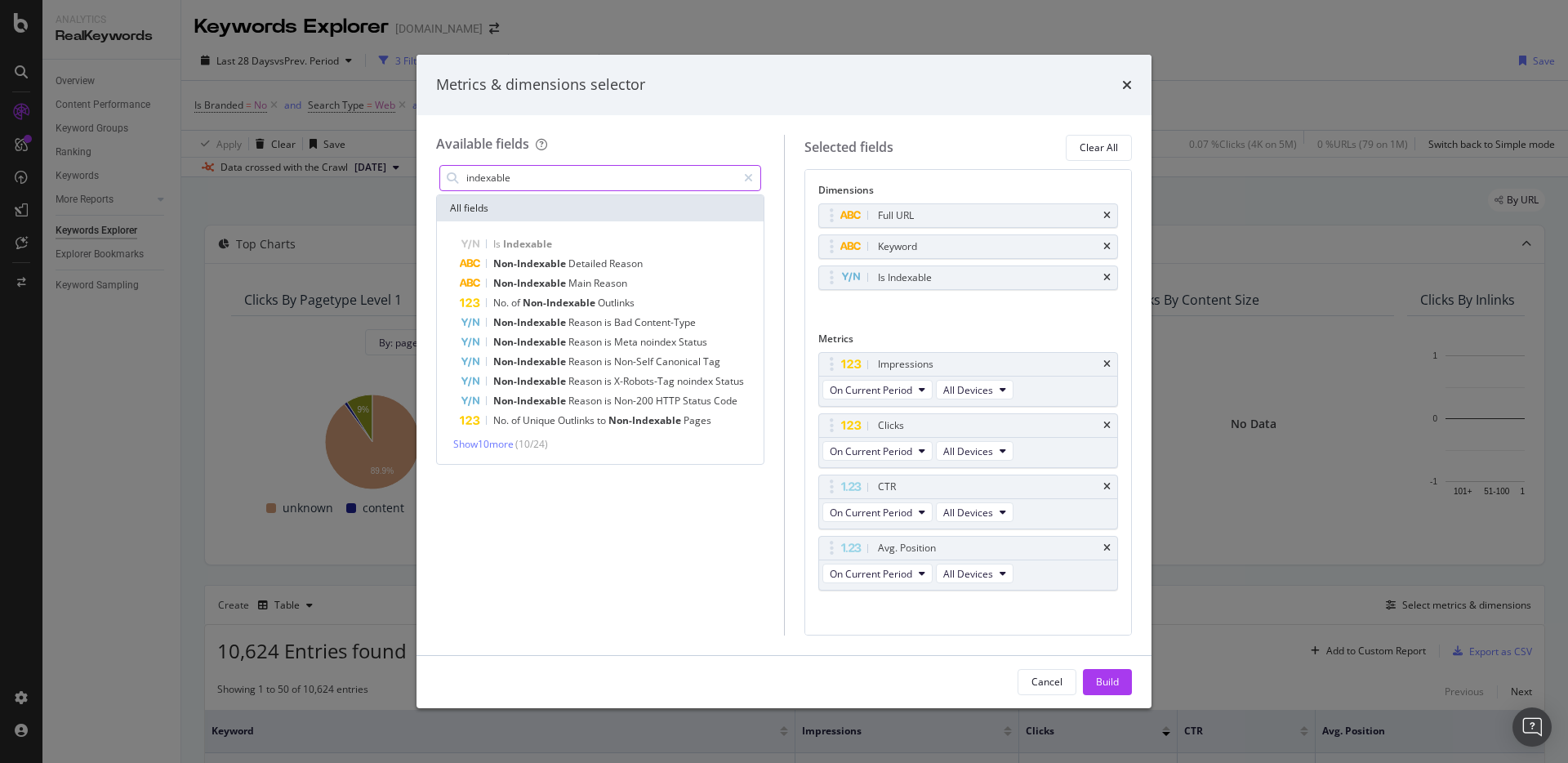
click at [561, 174] on input "indexable" at bounding box center [600, 178] width 272 height 24
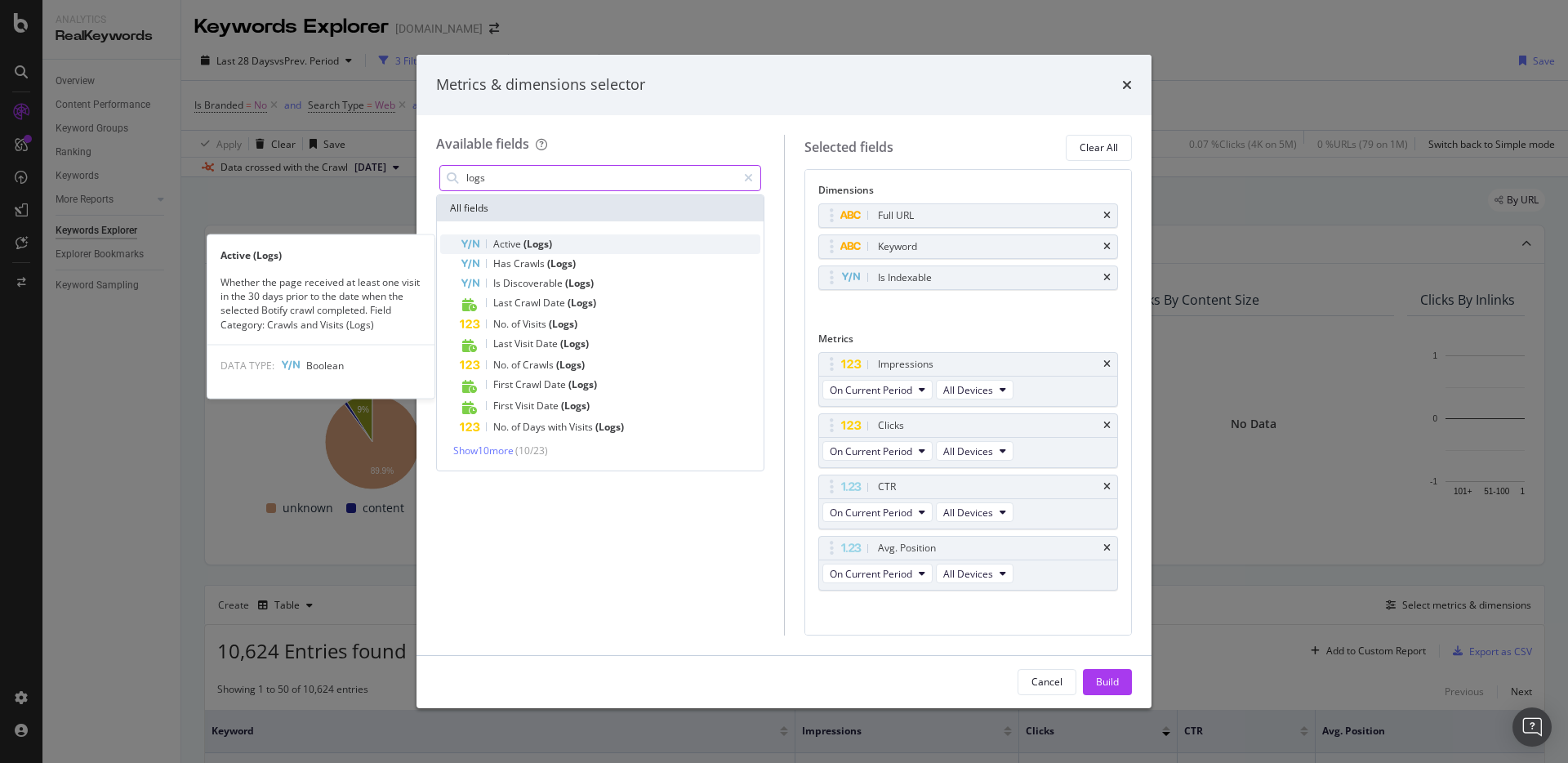
type input "logs"
click at [546, 251] on div "Active (Logs)" at bounding box center [610, 244] width 300 height 20
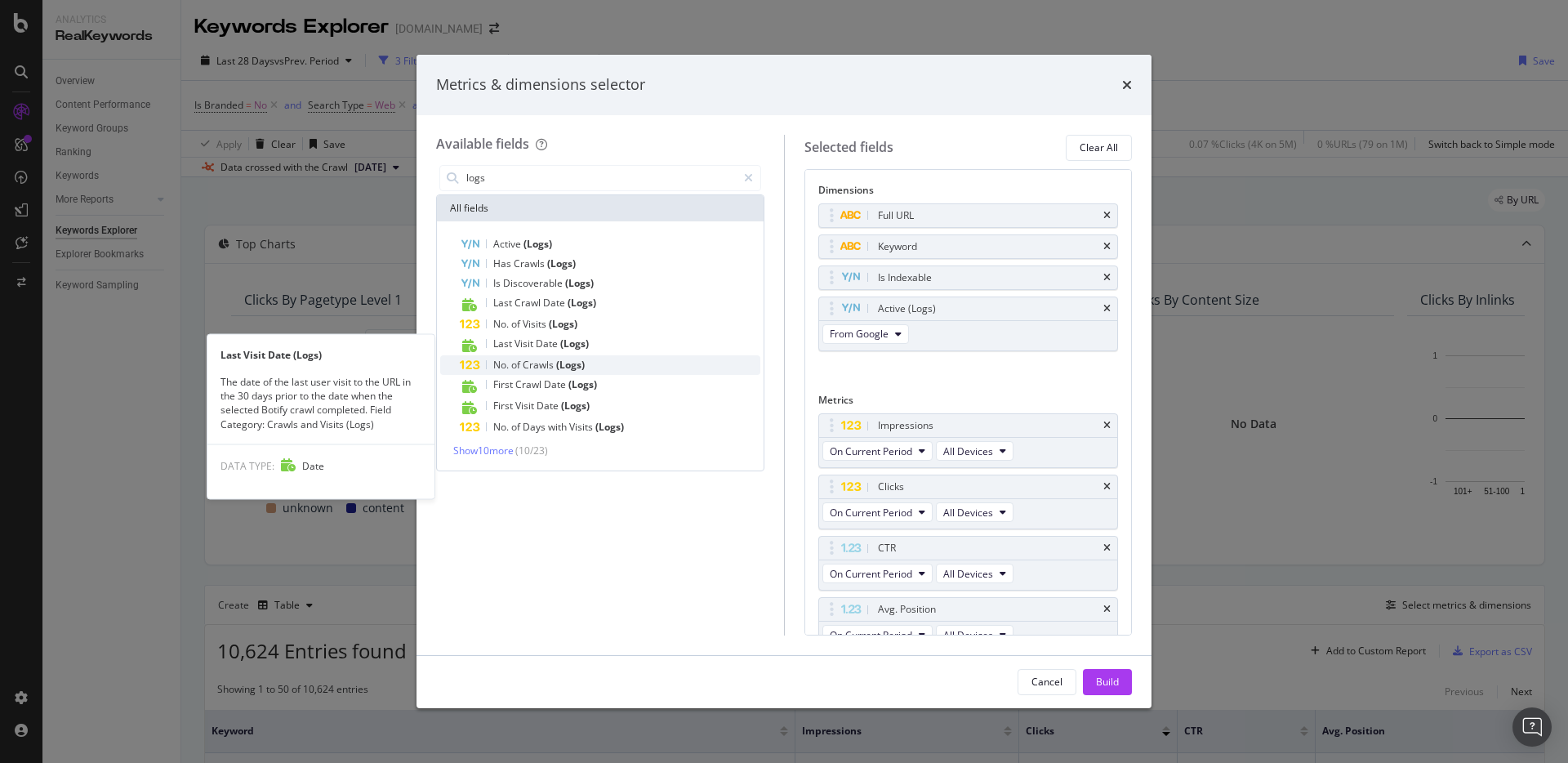
click at [552, 368] on span "Crawls" at bounding box center [539, 364] width 33 height 13
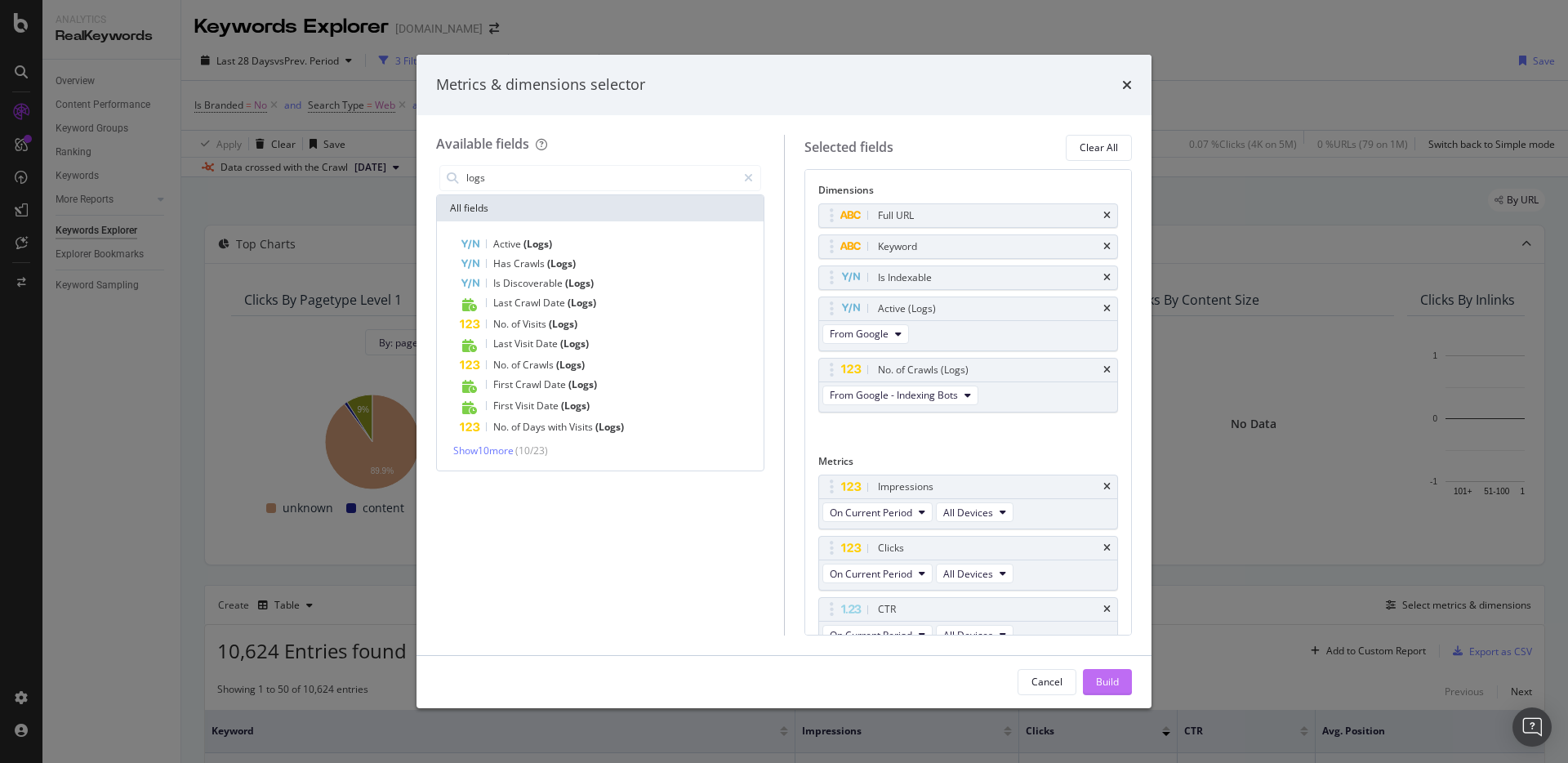
click at [1113, 681] on div "Build" at bounding box center [1107, 681] width 23 height 13
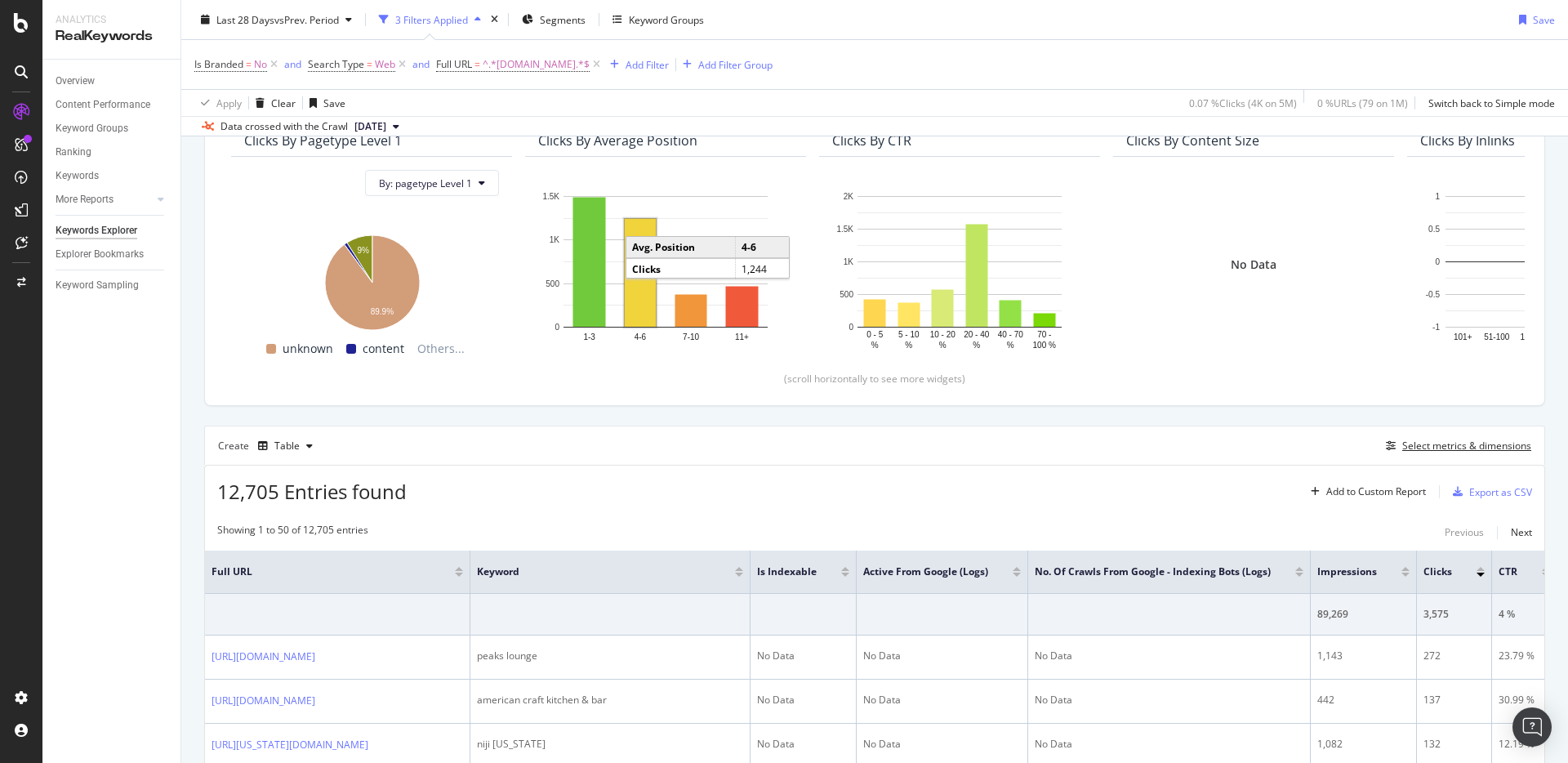
scroll to position [314, 0]
